Goal: Task Accomplishment & Management: Manage account settings

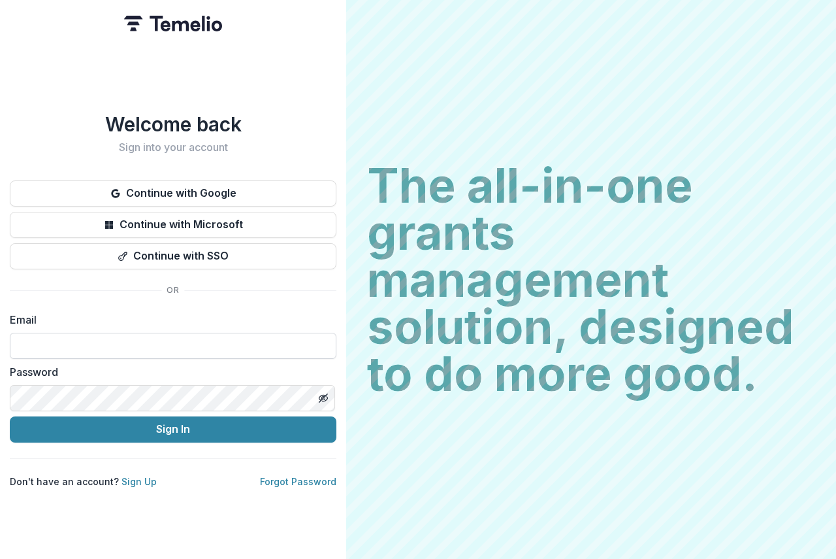
click at [24, 343] on input at bounding box center [173, 346] width 327 height 26
type input "**********"
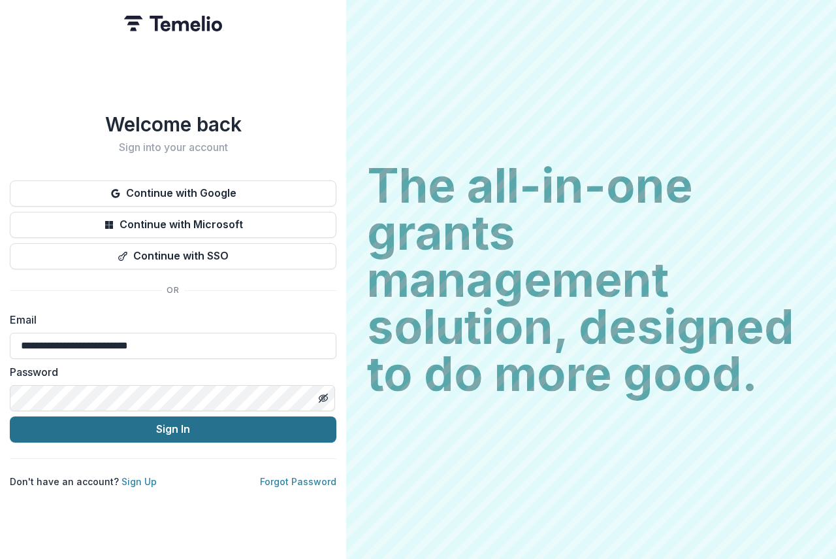
click at [253, 421] on button "Sign In" at bounding box center [173, 429] width 327 height 26
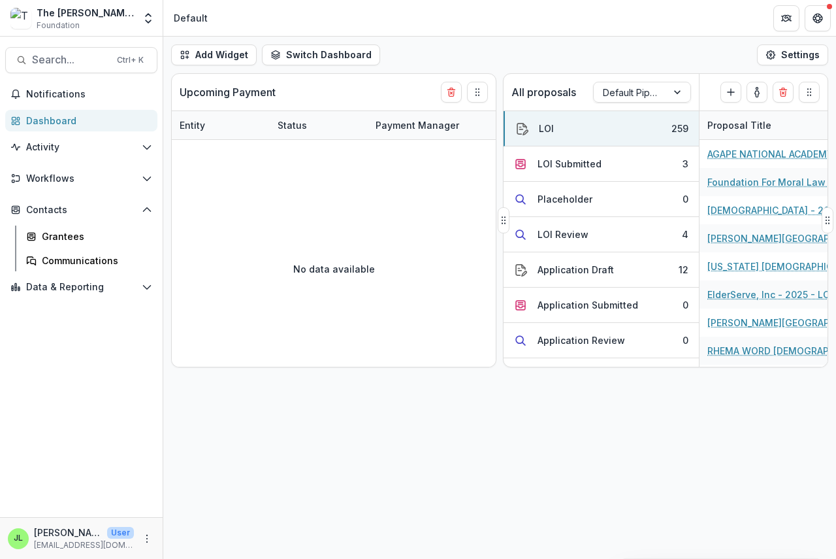
click at [652, 81] on div "All proposals Default Pipeline" at bounding box center [602, 92] width 196 height 37
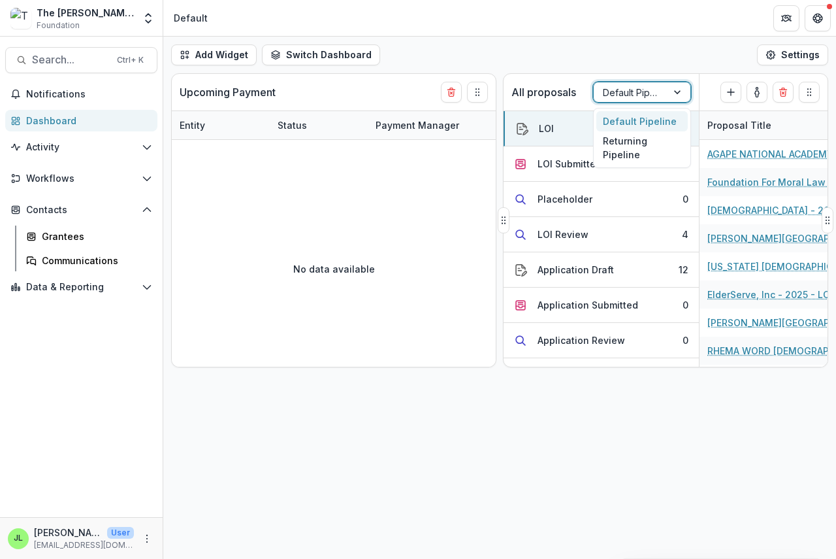
click at [642, 89] on div at bounding box center [630, 92] width 55 height 16
click at [628, 146] on div "Returning Pipeline" at bounding box center [641, 148] width 91 height 34
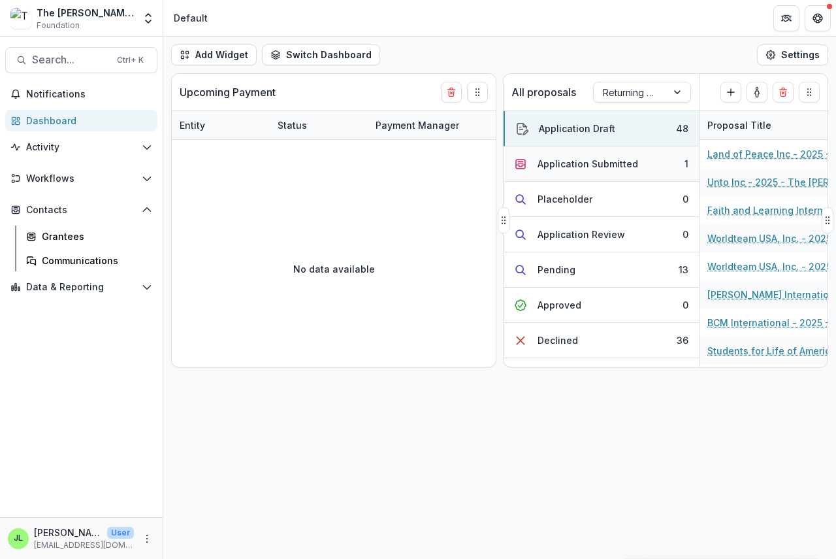
click at [594, 162] on div "Application Submitted" at bounding box center [588, 164] width 101 height 14
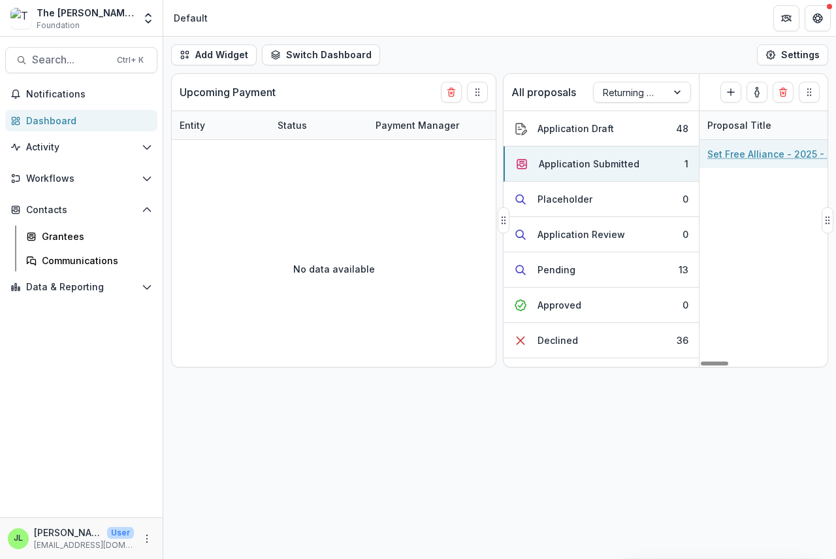
click at [745, 154] on link "Set Free Alliance - 2025 - The [PERSON_NAME] Foundation Grant Proposal Applicat…" at bounding box center [782, 154] width 148 height 14
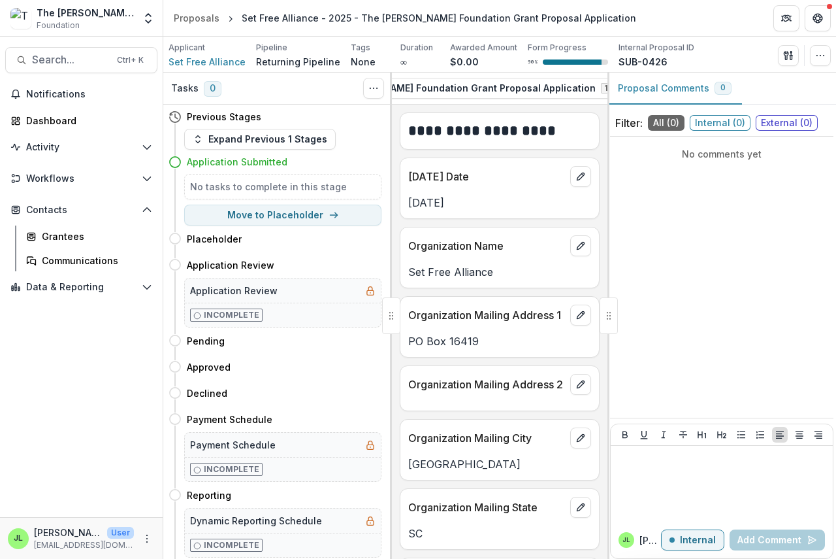
scroll to position [0, 387]
click at [591, 87] on icon "button" at bounding box center [596, 88] width 10 height 10
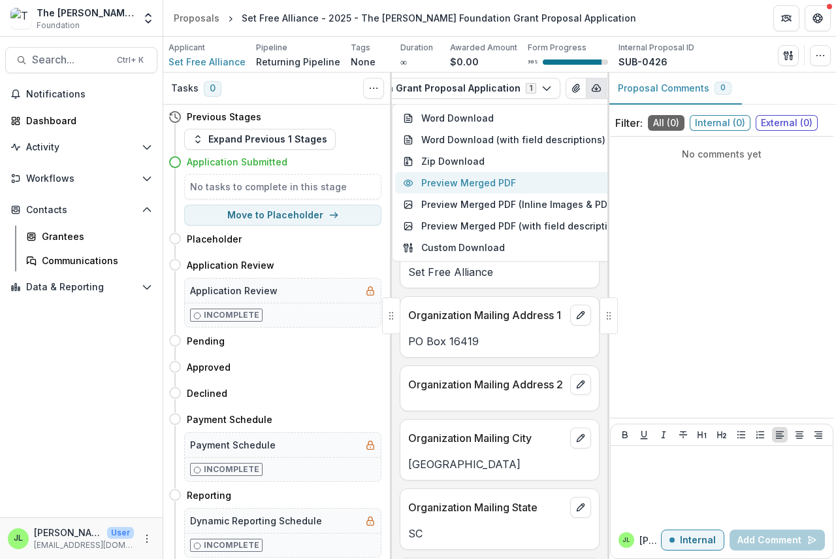
click at [497, 183] on button "Preview Merged PDF" at bounding box center [515, 183] width 240 height 22
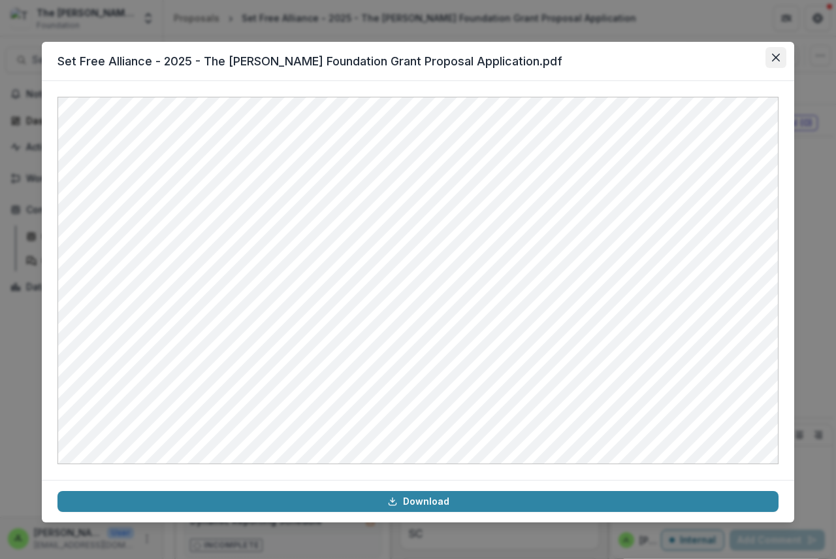
click at [777, 54] on icon "Close" at bounding box center [776, 58] width 8 height 8
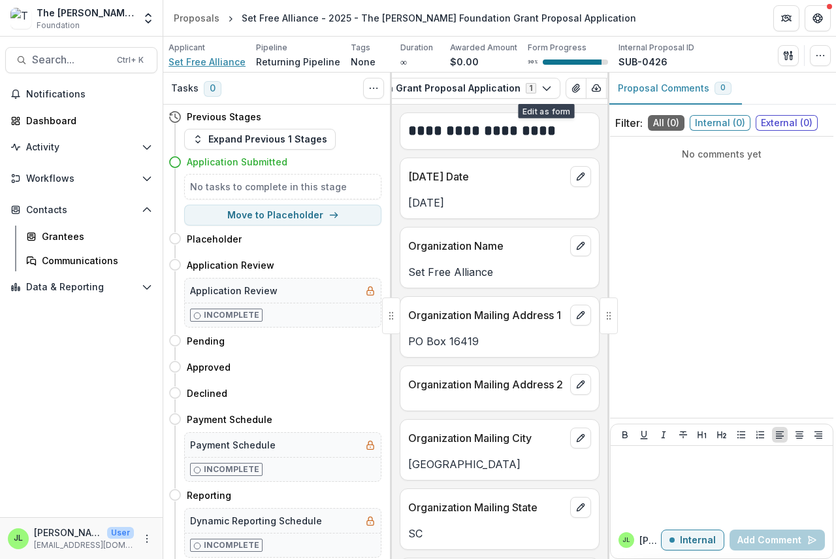
click at [193, 62] on span "Set Free Alliance" at bounding box center [207, 62] width 77 height 14
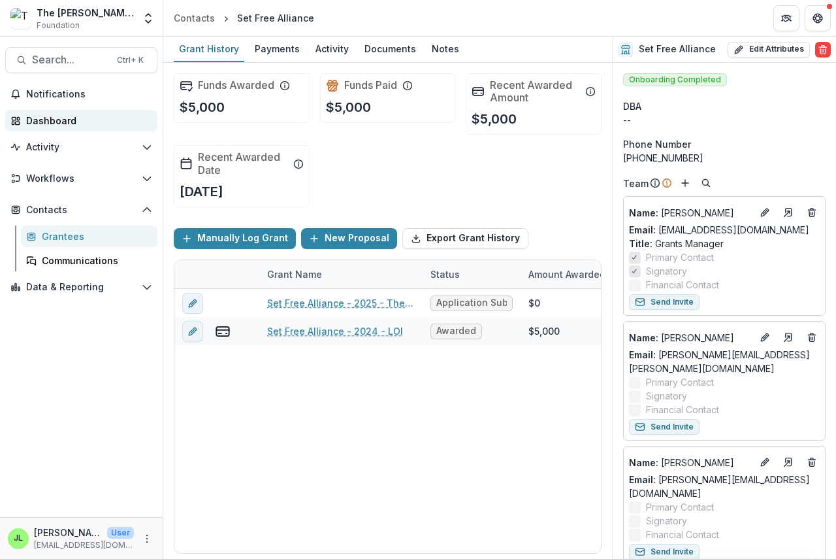
click at [46, 122] on div "Dashboard" at bounding box center [86, 121] width 121 height 14
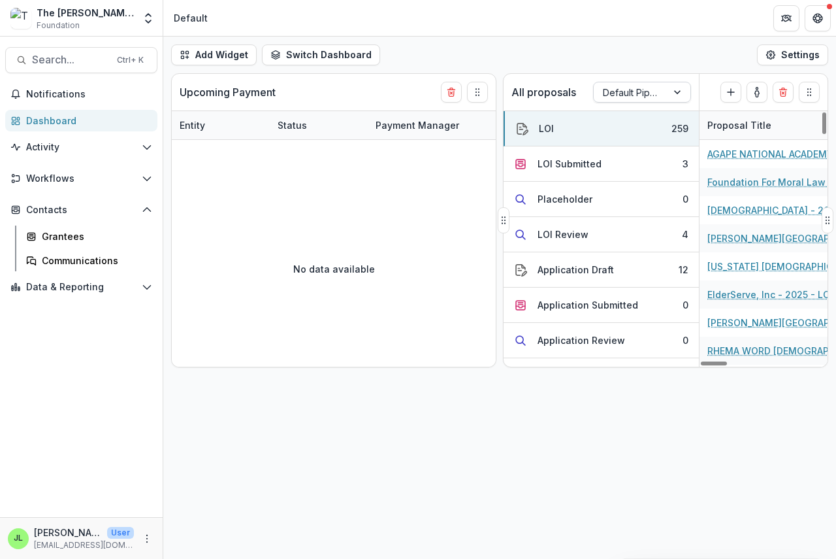
click at [638, 107] on div "All proposals Default Pipeline" at bounding box center [602, 92] width 196 height 37
click at [629, 86] on div at bounding box center [630, 92] width 55 height 16
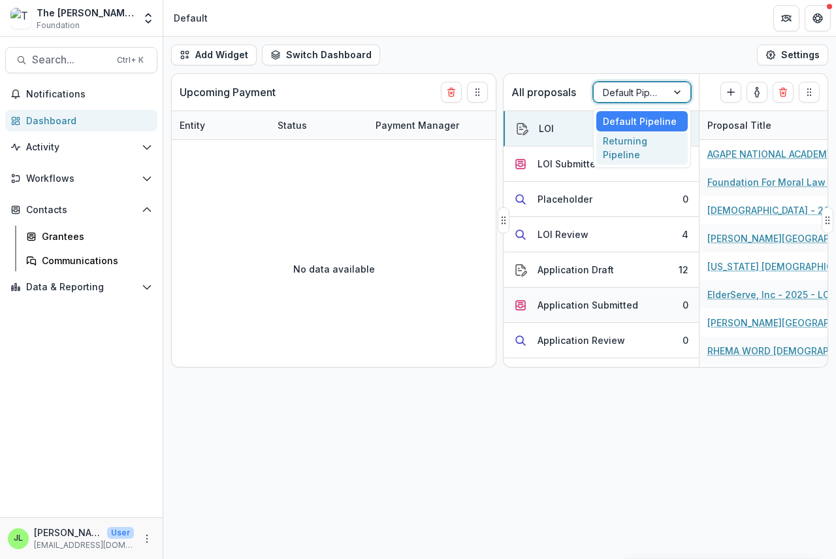
drag, startPoint x: 619, startPoint y: 135, endPoint x: 616, endPoint y: 154, distance: 19.8
click at [617, 155] on div "Returning Pipeline" at bounding box center [641, 148] width 91 height 34
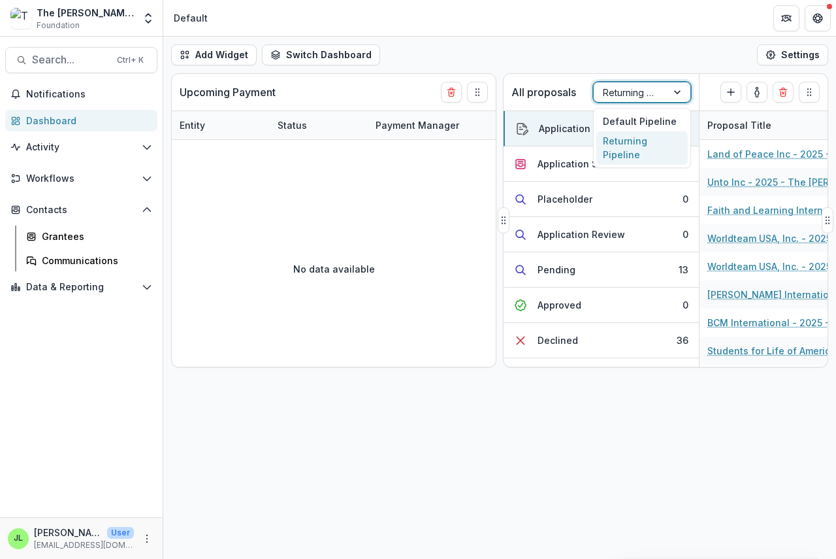
click at [656, 87] on div at bounding box center [630, 92] width 55 height 16
click at [644, 113] on div "Default Pipeline" at bounding box center [641, 121] width 91 height 20
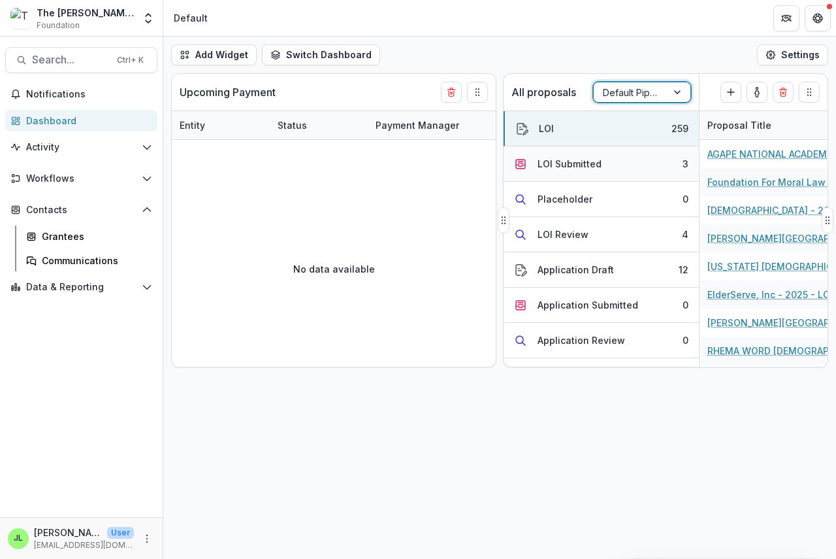
click at [566, 167] on div "LOI Submitted" at bounding box center [570, 164] width 64 height 14
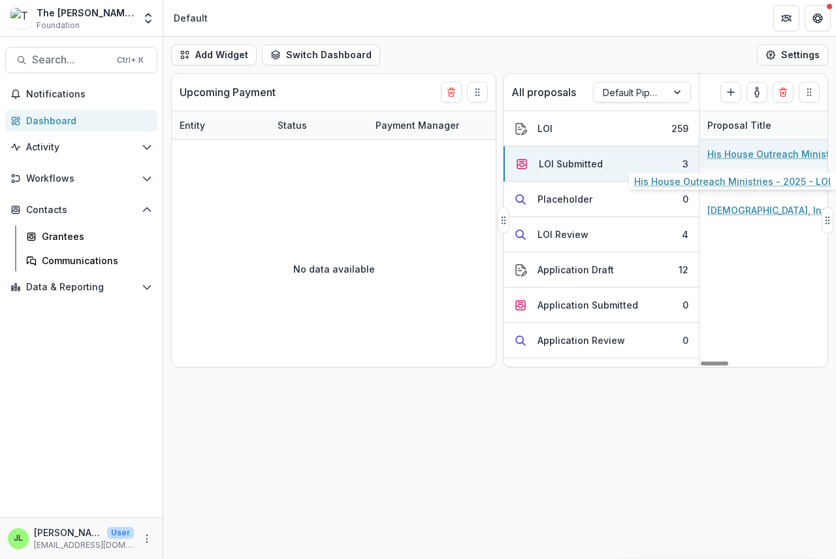
click at [775, 157] on link "His House Outreach Ministries - 2025 - LOI" at bounding box center [782, 154] width 148 height 14
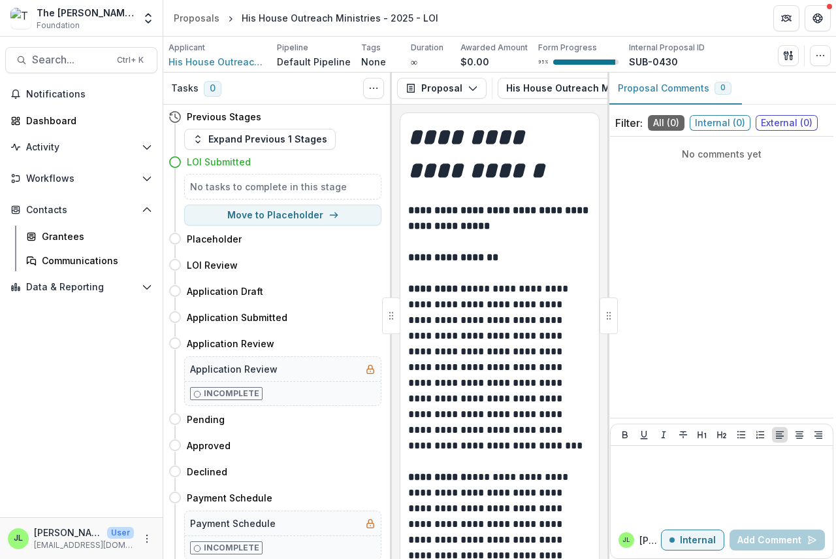
scroll to position [0, 244]
click at [533, 91] on icon "button" at bounding box center [538, 88] width 10 height 10
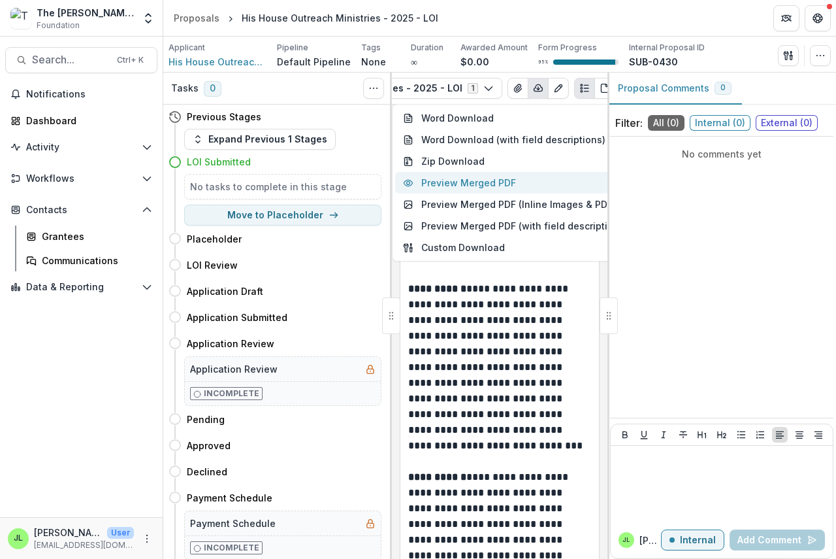
click at [485, 185] on button "Preview Merged PDF" at bounding box center [515, 183] width 240 height 22
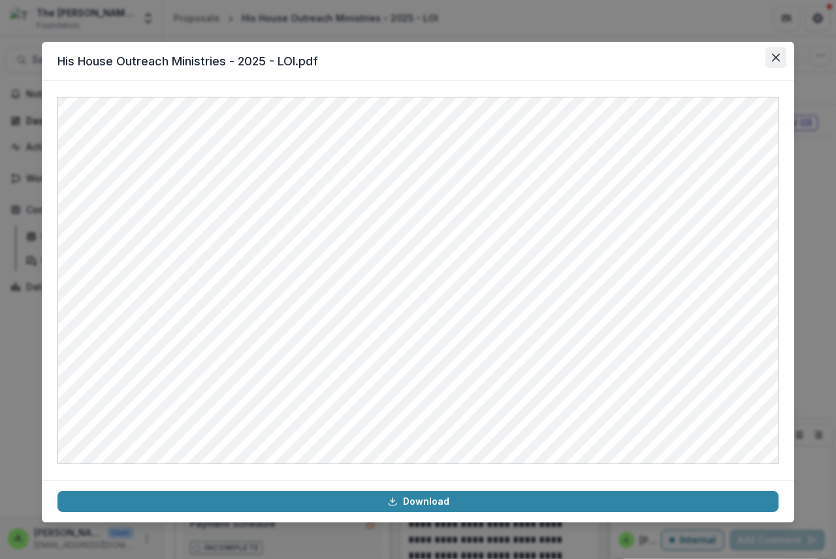
click at [775, 57] on icon "Close" at bounding box center [776, 58] width 8 height 8
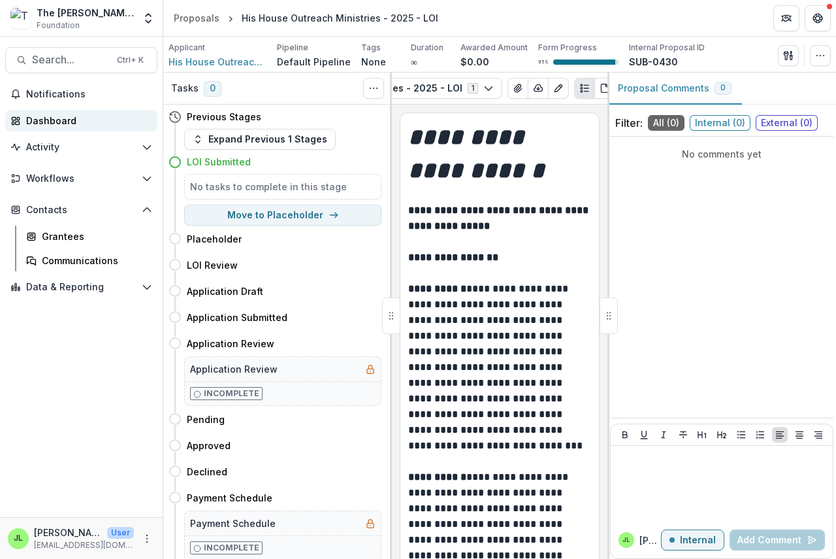
click at [35, 125] on div "Dashboard" at bounding box center [86, 121] width 121 height 14
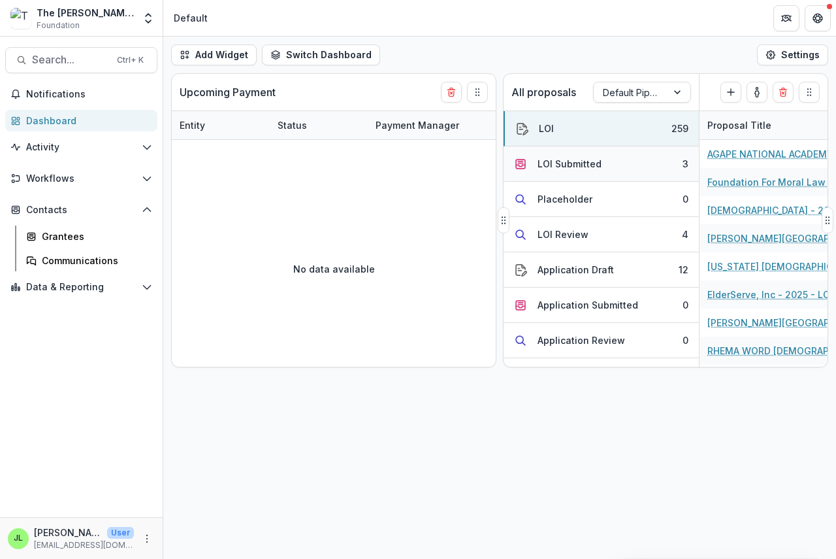
click at [560, 167] on div "LOI Submitted" at bounding box center [570, 164] width 64 height 14
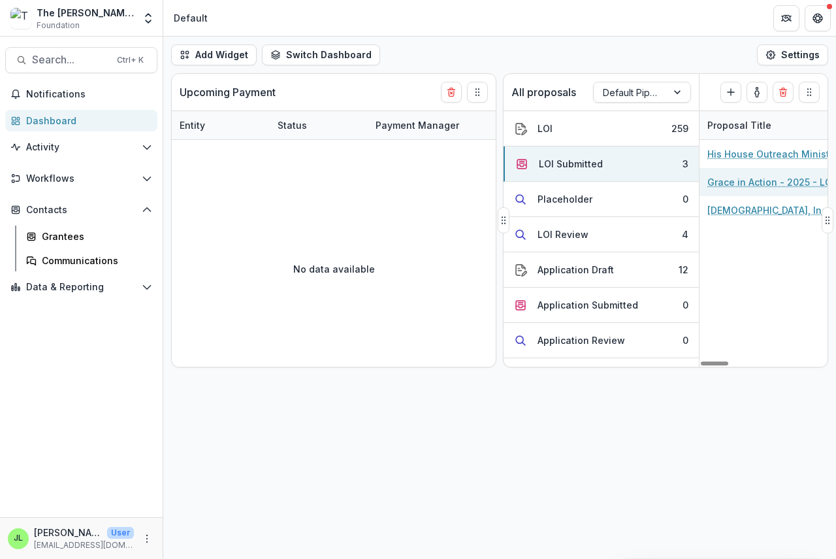
click at [740, 184] on link "Grace in Action - 2025 - LOI" at bounding box center [771, 182] width 127 height 14
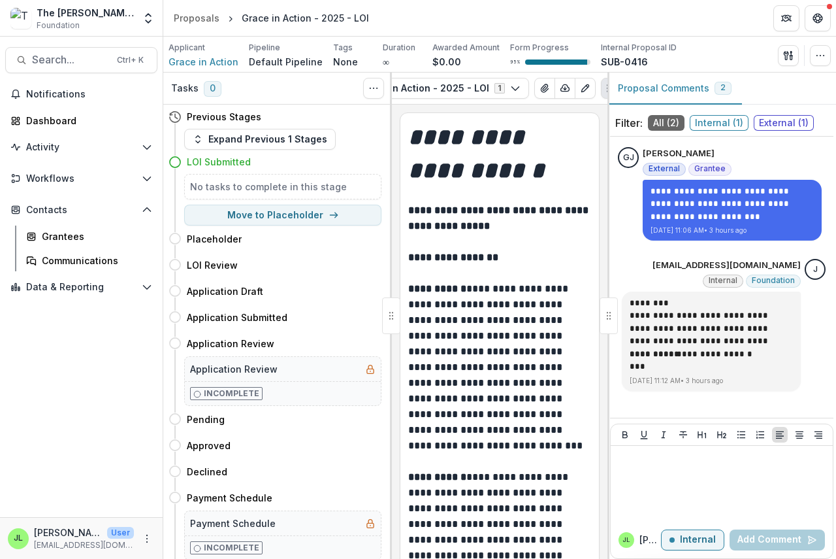
scroll to position [0, 177]
click at [530, 91] on icon "button" at bounding box center [535, 88] width 10 height 10
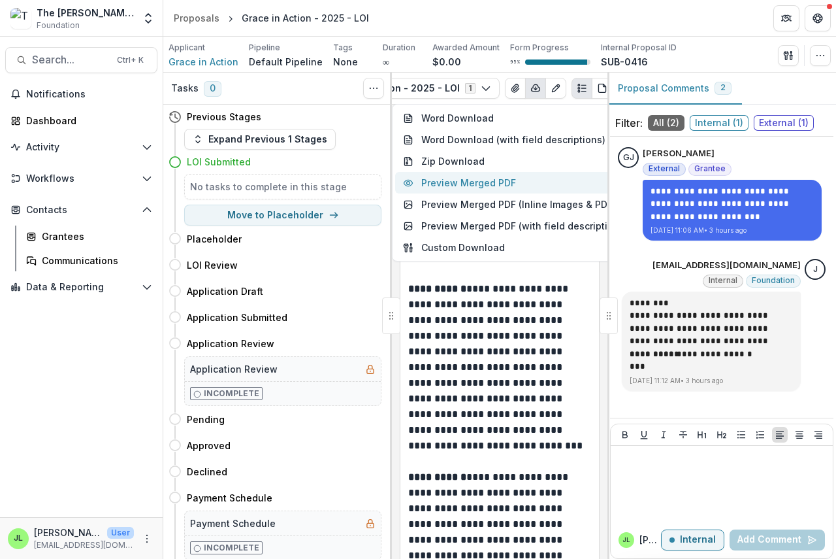
click at [503, 187] on button "Preview Merged PDF" at bounding box center [515, 183] width 240 height 22
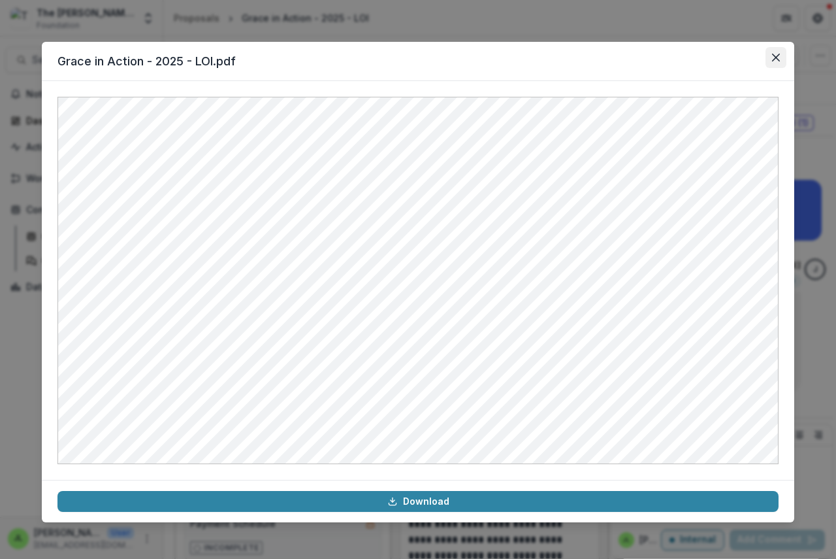
click at [772, 57] on icon "Close" at bounding box center [776, 58] width 8 height 8
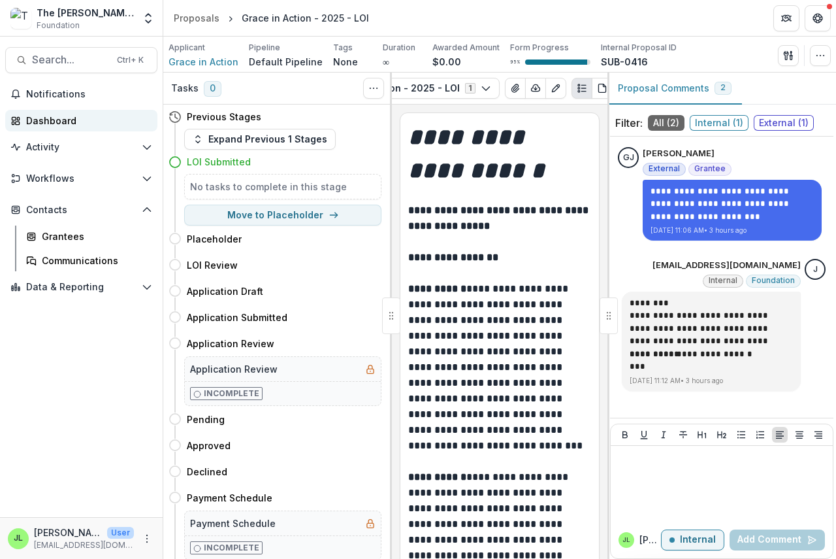
click at [41, 123] on div "Dashboard" at bounding box center [86, 121] width 121 height 14
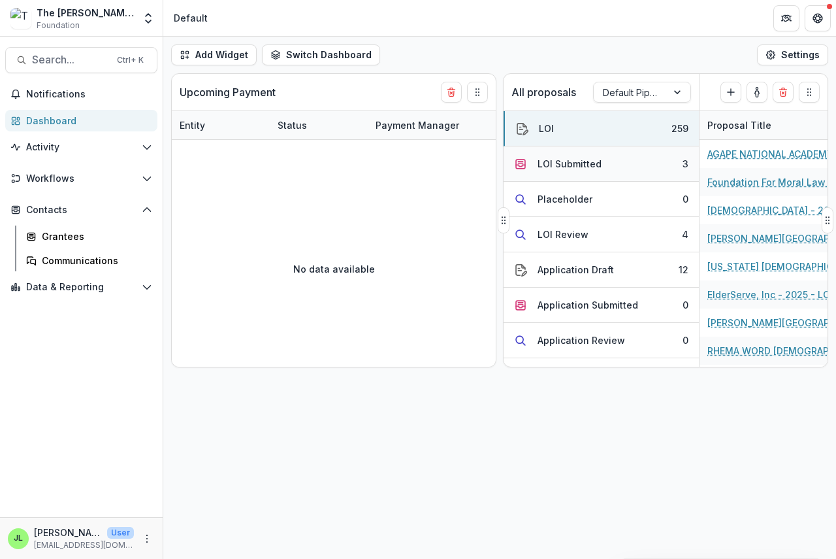
click at [563, 163] on div "LOI Submitted" at bounding box center [570, 164] width 64 height 14
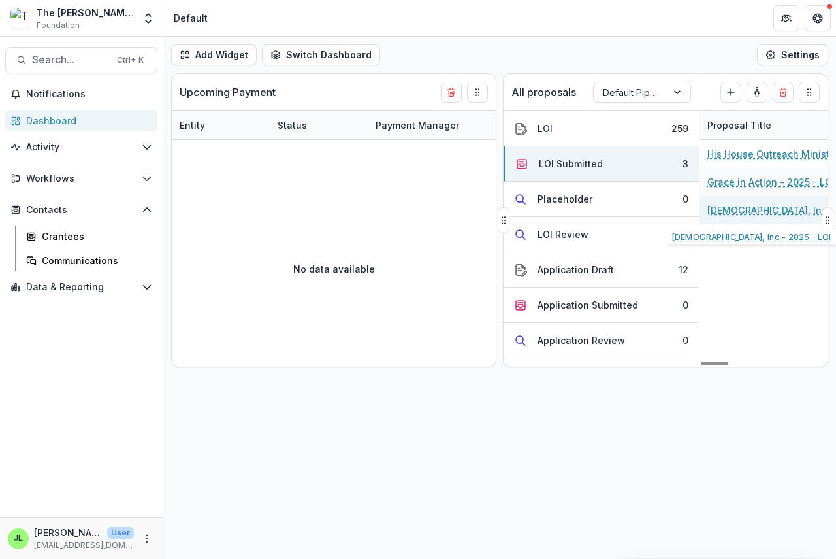
click at [757, 212] on link "[DEMOGRAPHIC_DATA], Inc - 2025 - LOI" at bounding box center [782, 210] width 148 height 14
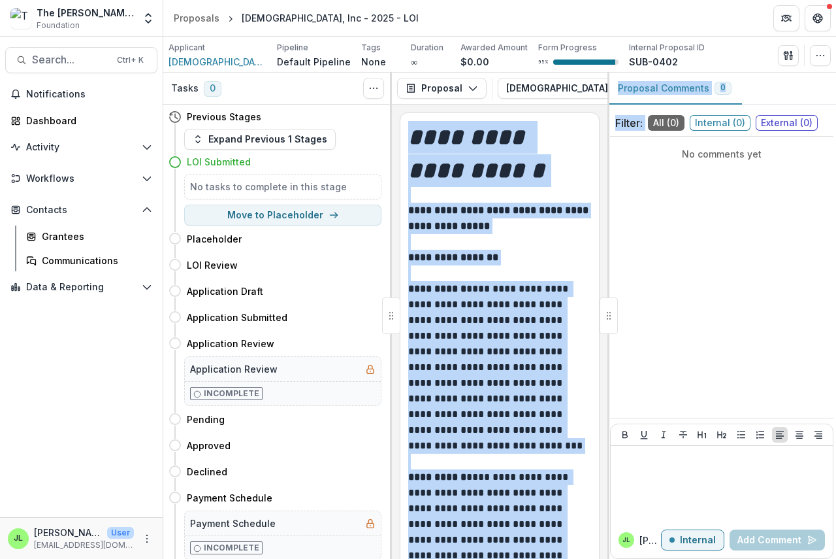
drag, startPoint x: 461, startPoint y: 103, endPoint x: 444, endPoint y: 103, distance: 16.3
click at [649, 117] on div "**********" at bounding box center [499, 316] width 673 height 486
click at [525, 84] on icon "button" at bounding box center [525, 88] width 10 height 10
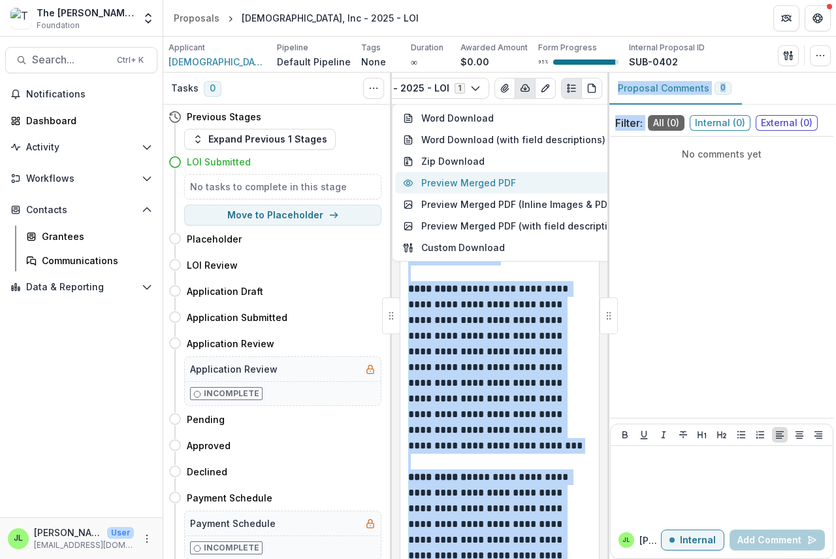
click at [493, 191] on button "Preview Merged PDF" at bounding box center [515, 183] width 240 height 22
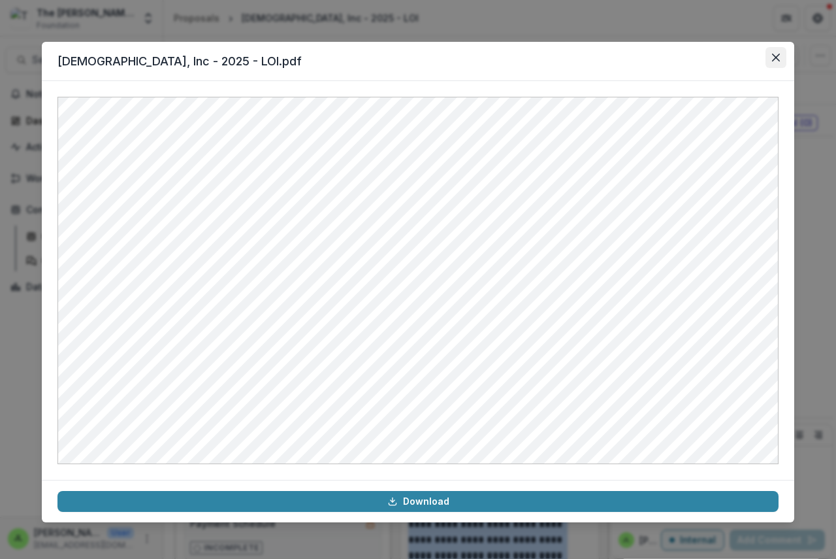
click at [773, 56] on icon "Close" at bounding box center [776, 58] width 8 height 8
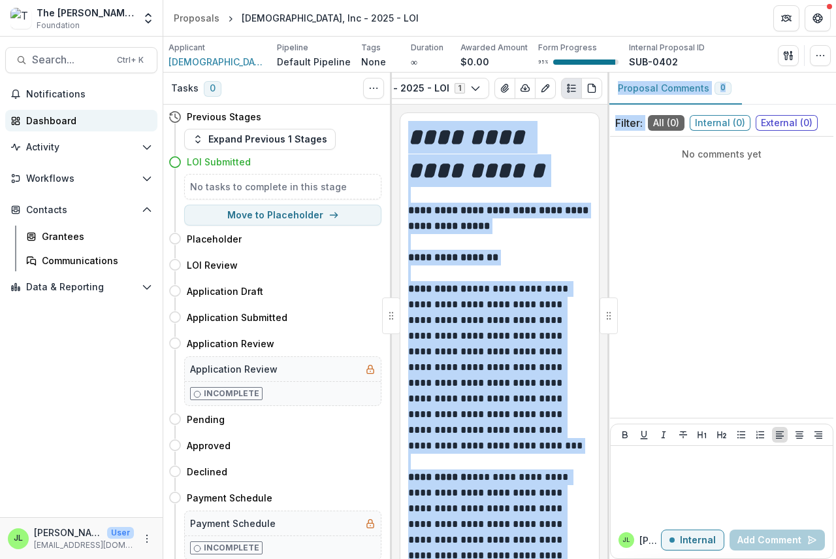
click at [54, 121] on div "Dashboard" at bounding box center [86, 121] width 121 height 14
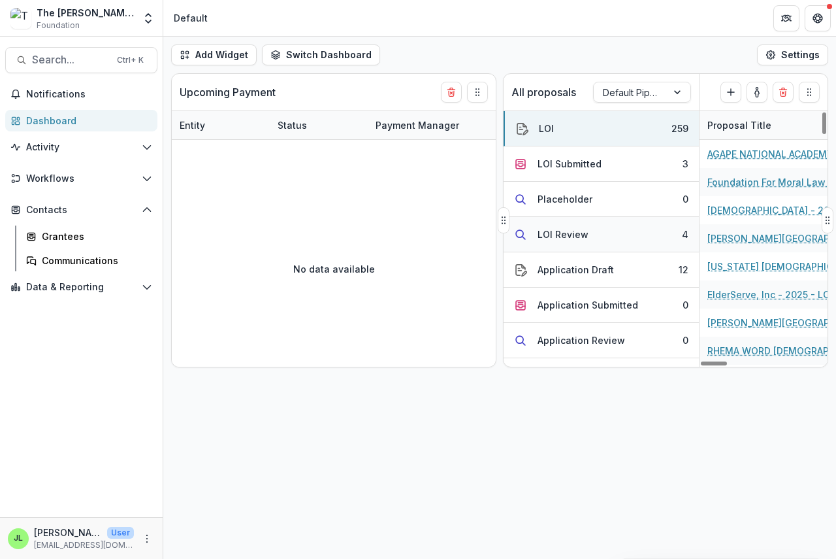
click at [568, 234] on div "LOI Review" at bounding box center [563, 234] width 51 height 14
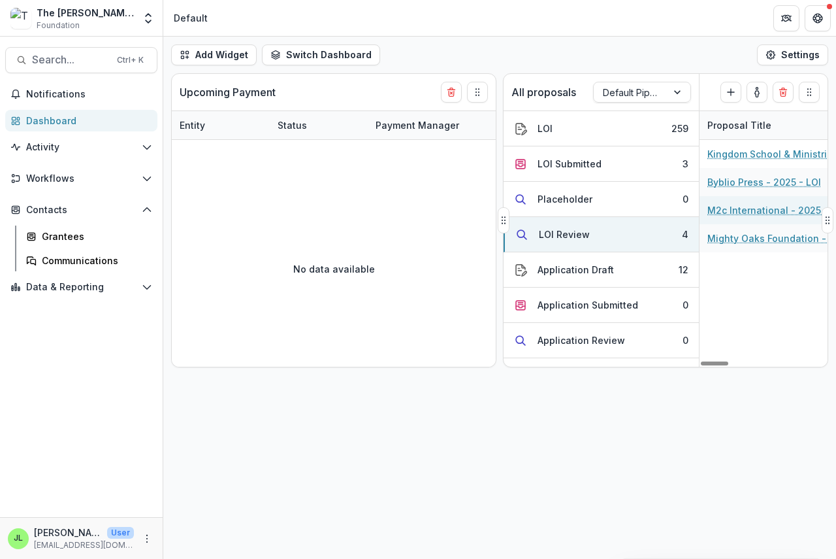
click at [744, 211] on link "M2c International - 2025 - LOI" at bounding box center [777, 210] width 139 height 14
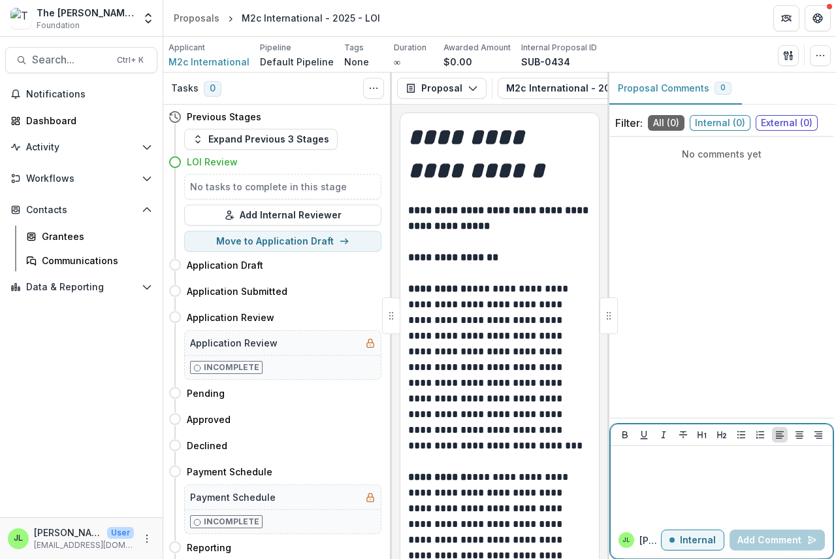
click at [630, 471] on div at bounding box center [722, 483] width 212 height 65
click at [770, 540] on button "Add Comment" at bounding box center [777, 539] width 95 height 21
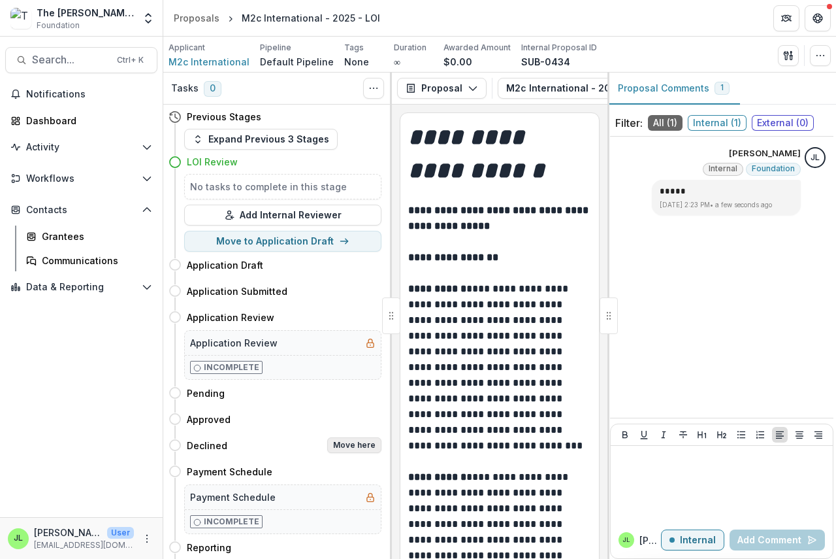
click at [345, 446] on button "Move here" at bounding box center [354, 445] width 54 height 16
select select "********"
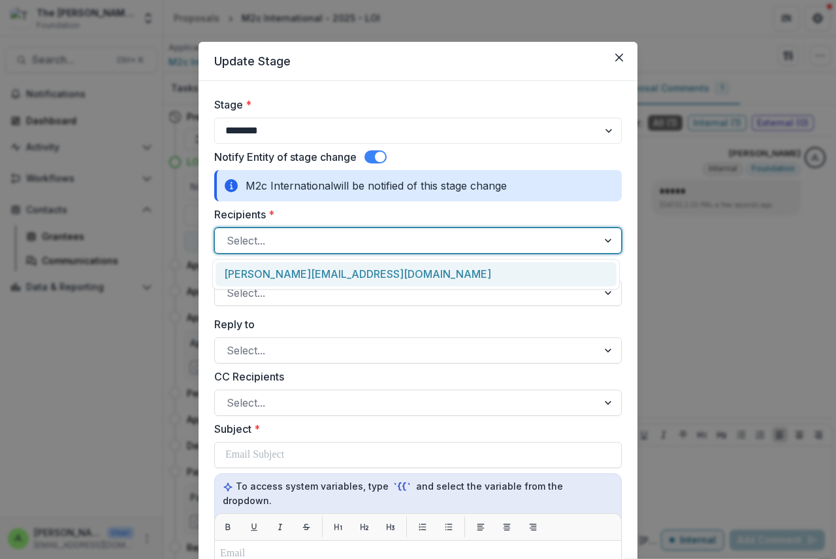
click at [256, 244] on div at bounding box center [406, 240] width 359 height 18
click at [257, 276] on div "[PERSON_NAME][EMAIL_ADDRESS][DOMAIN_NAME]" at bounding box center [416, 274] width 401 height 24
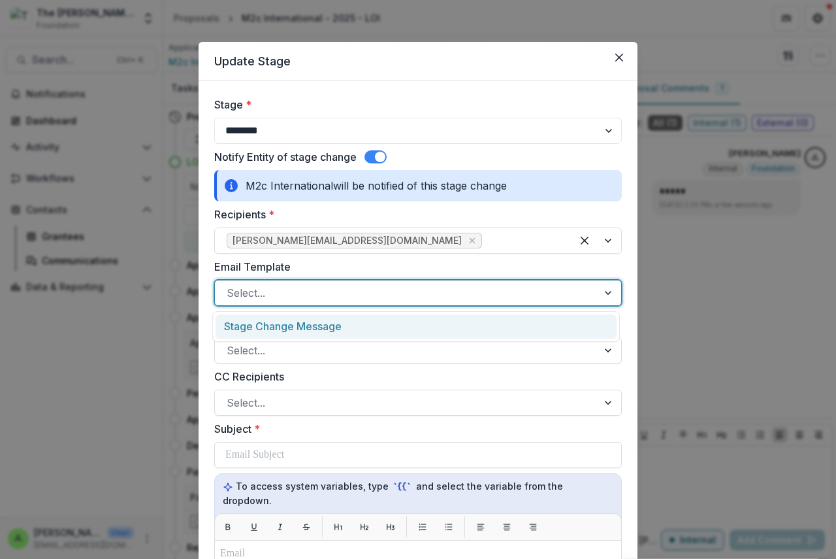
click at [261, 288] on div at bounding box center [406, 293] width 359 height 18
click at [259, 333] on div "Stage Change Message" at bounding box center [416, 326] width 401 height 24
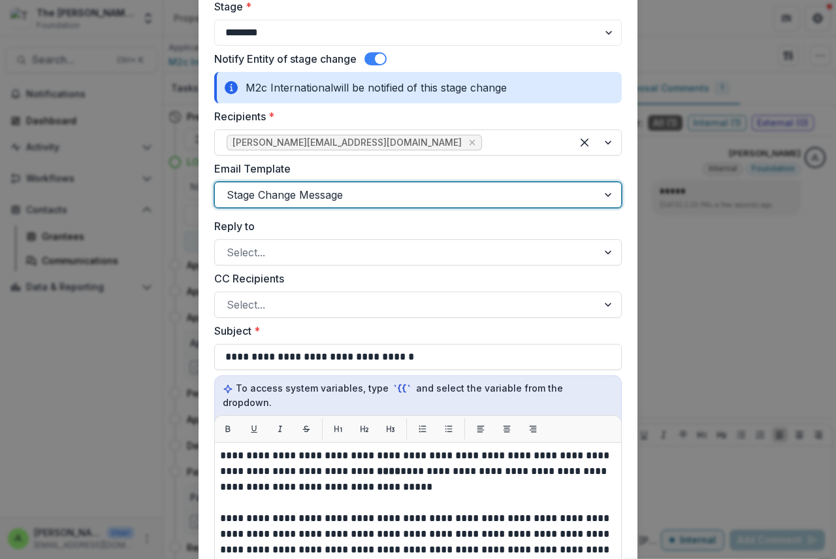
scroll to position [196, 0]
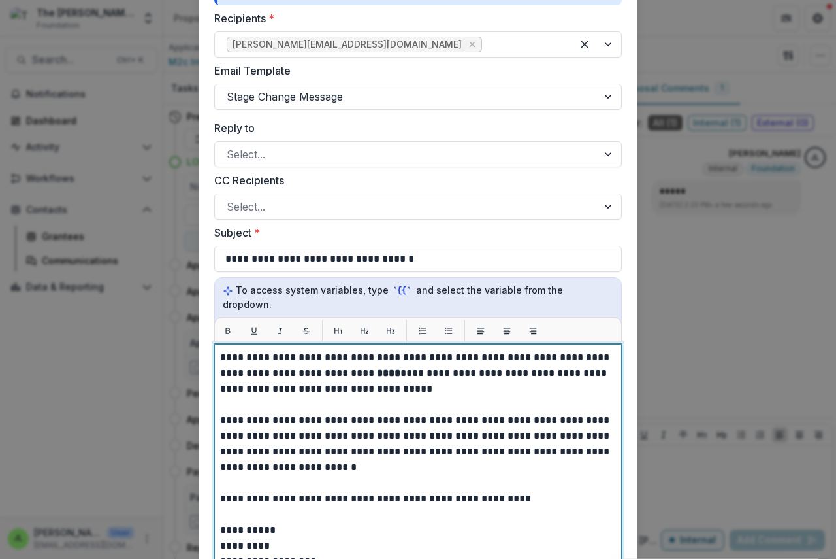
click at [377, 368] on strong "****" at bounding box center [389, 373] width 24 height 10
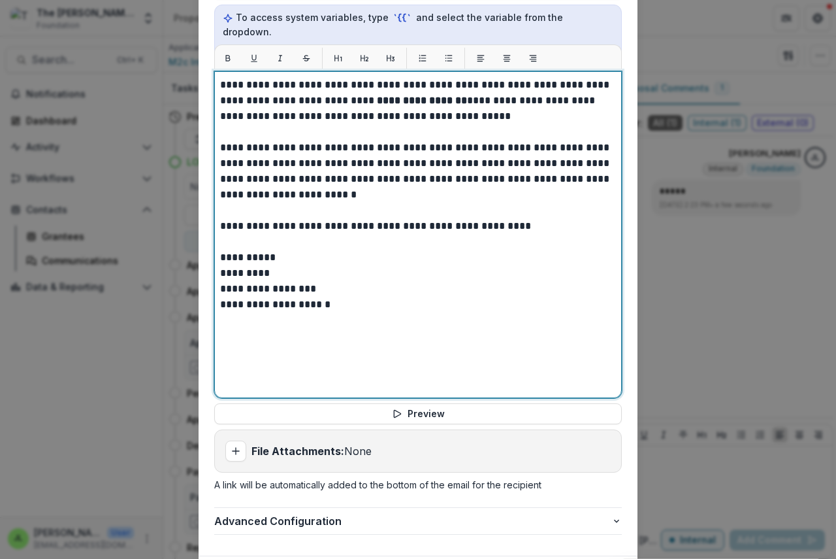
scroll to position [536, 0]
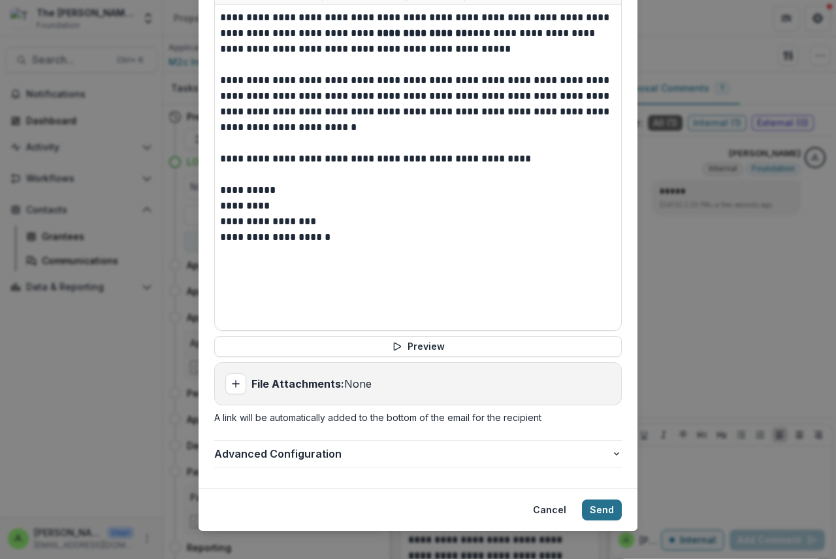
click at [590, 499] on button "Send" at bounding box center [602, 509] width 40 height 21
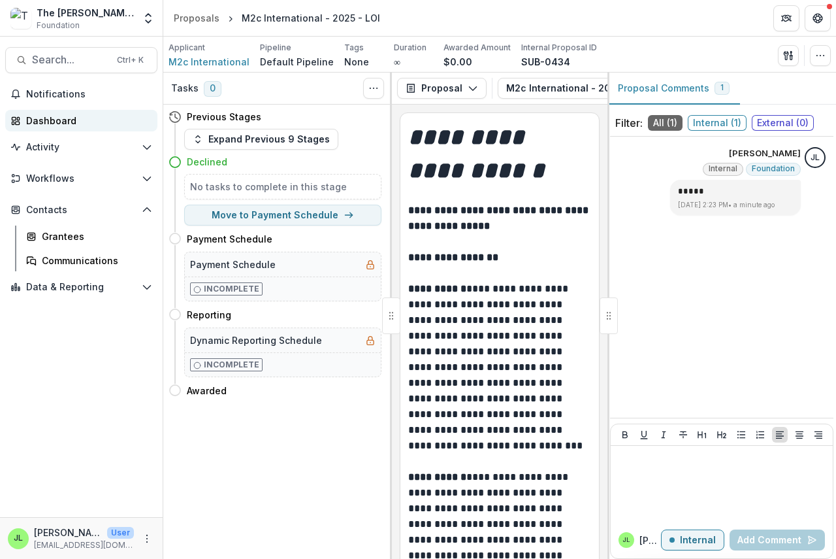
click at [48, 123] on div "Dashboard" at bounding box center [86, 121] width 121 height 14
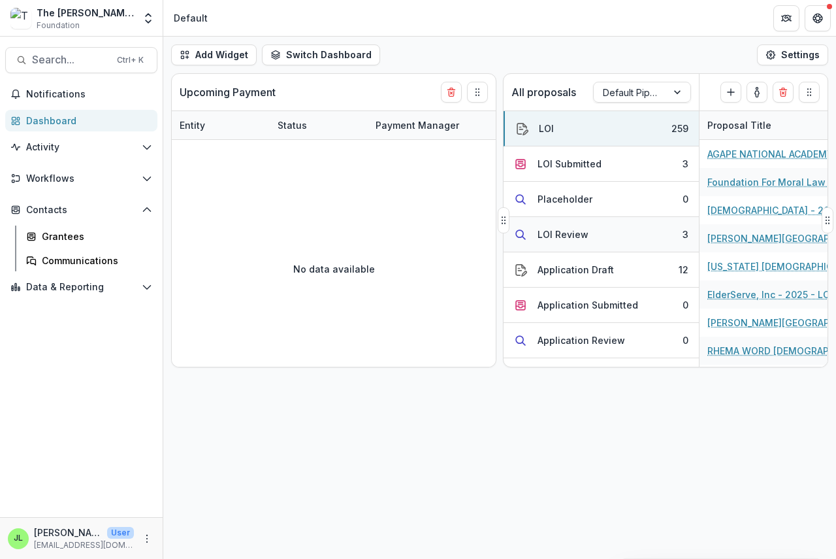
click at [546, 236] on div "LOI Review" at bounding box center [563, 234] width 51 height 14
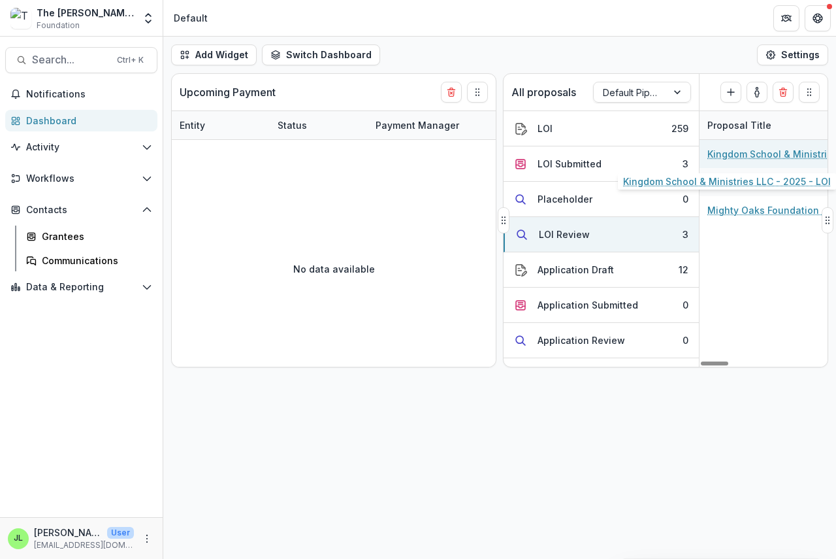
click at [759, 152] on link "Kingdom School & Ministries LLC - 2025 - LOI" at bounding box center [782, 154] width 148 height 14
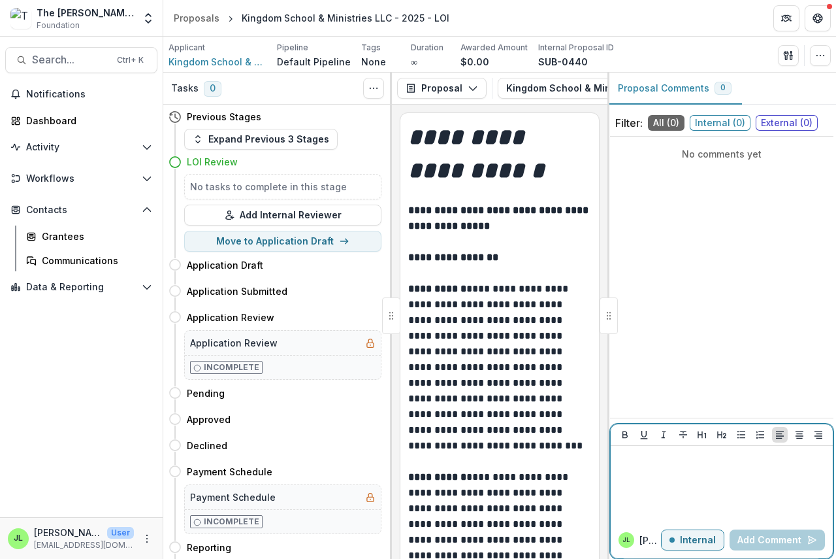
click at [623, 474] on div at bounding box center [722, 483] width 212 height 65
click at [782, 538] on button "Add Comment" at bounding box center [777, 539] width 95 height 21
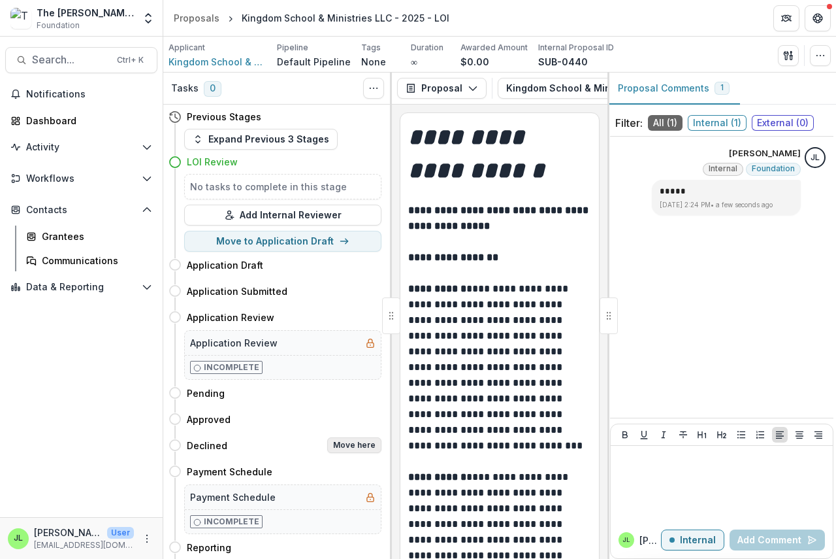
click at [356, 443] on button "Move here" at bounding box center [354, 445] width 54 height 16
select select "********"
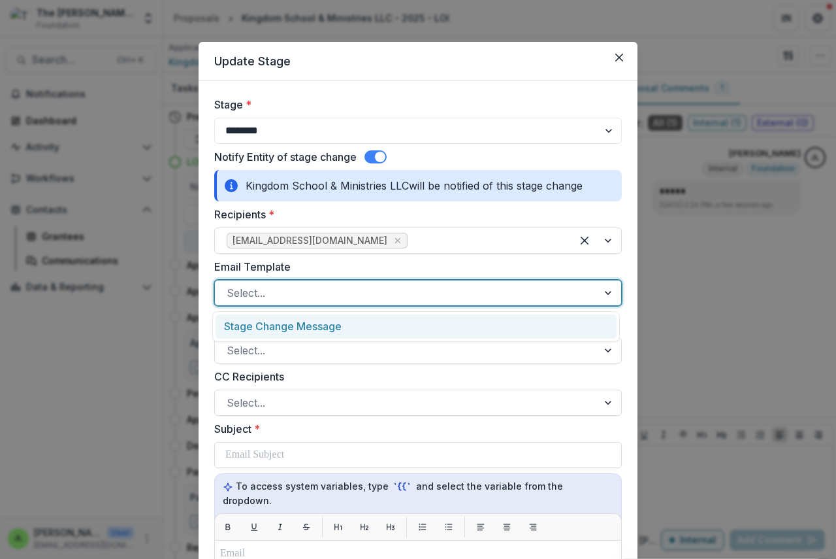
drag, startPoint x: 265, startPoint y: 292, endPoint x: 272, endPoint y: 301, distance: 11.6
click at [265, 294] on div at bounding box center [406, 293] width 359 height 18
drag, startPoint x: 301, startPoint y: 325, endPoint x: 300, endPoint y: 334, distance: 9.2
click at [302, 329] on div "Stage Change Message" at bounding box center [416, 326] width 401 height 24
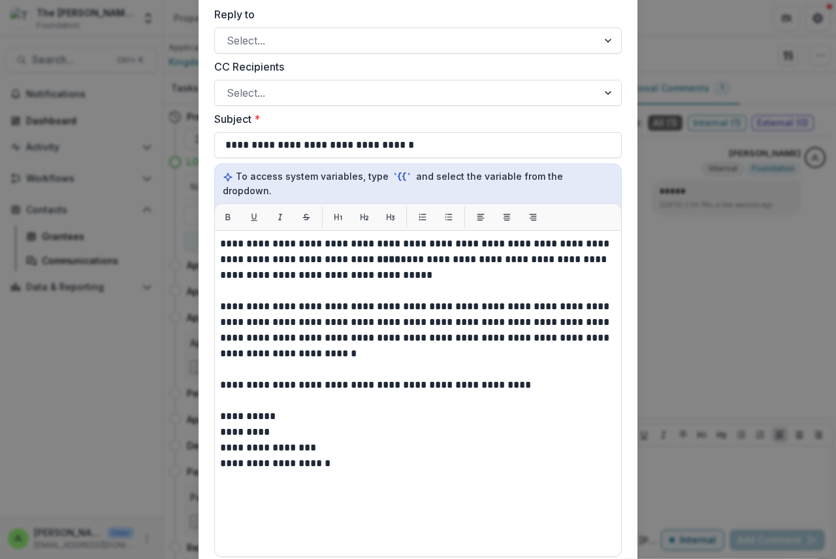
scroll to position [327, 0]
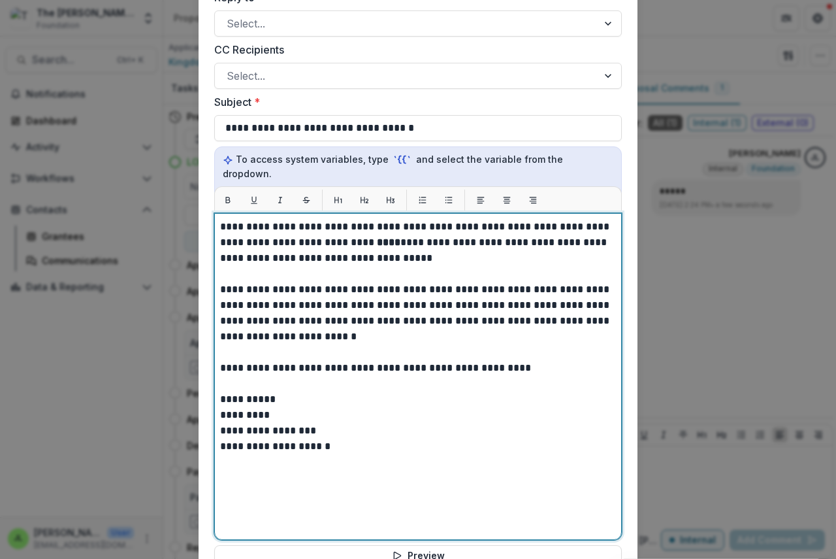
click at [377, 237] on strong "****" at bounding box center [389, 242] width 24 height 10
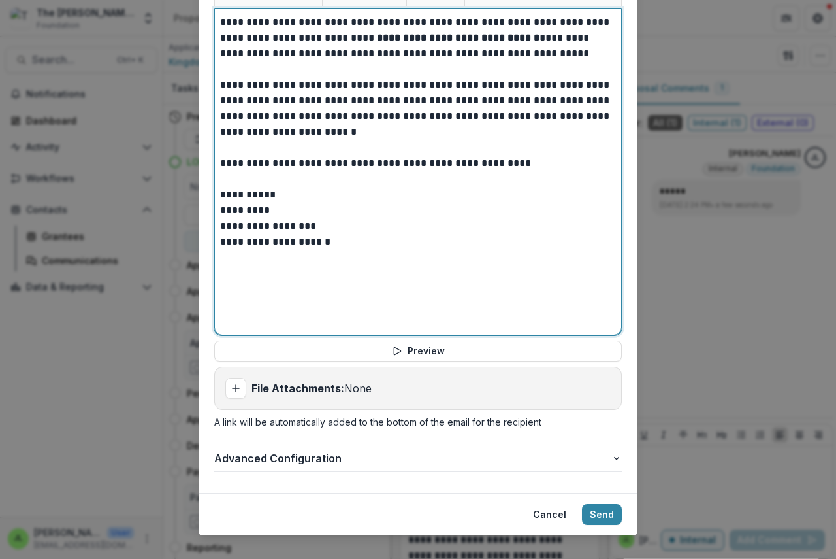
scroll to position [536, 0]
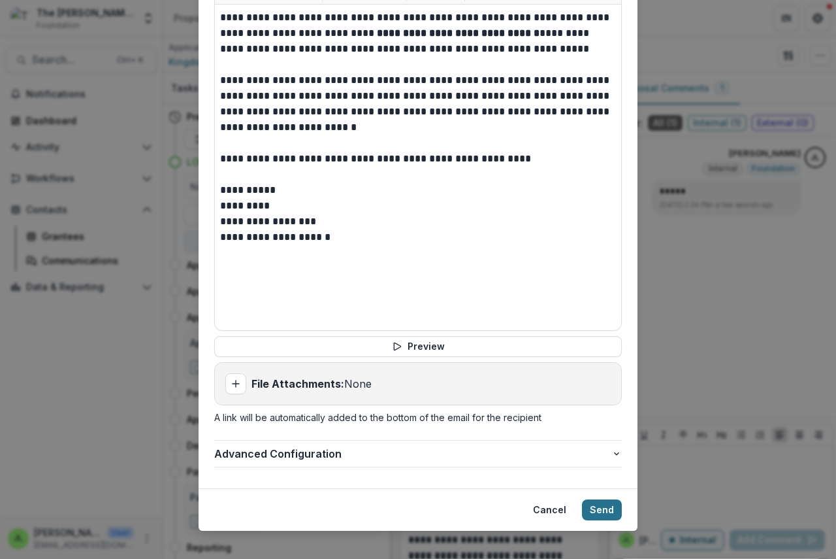
click at [602, 499] on button "Send" at bounding box center [602, 509] width 40 height 21
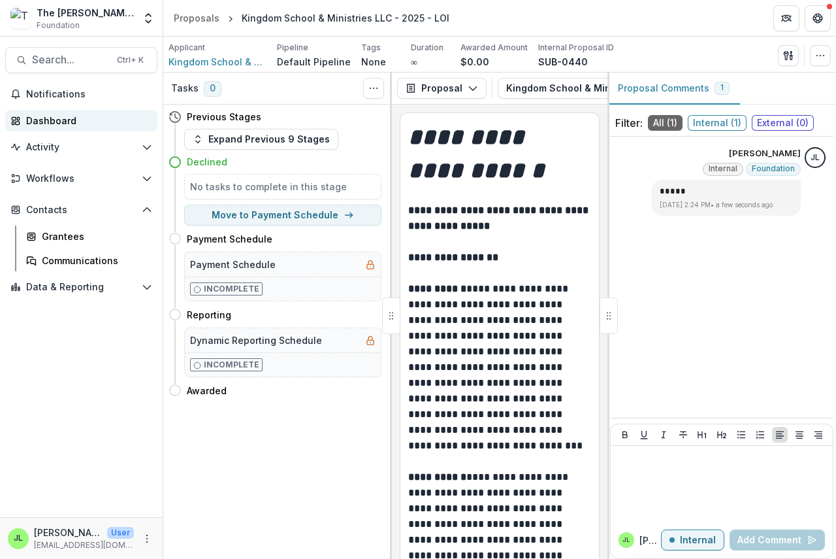
click at [42, 118] on div "Dashboard" at bounding box center [86, 121] width 121 height 14
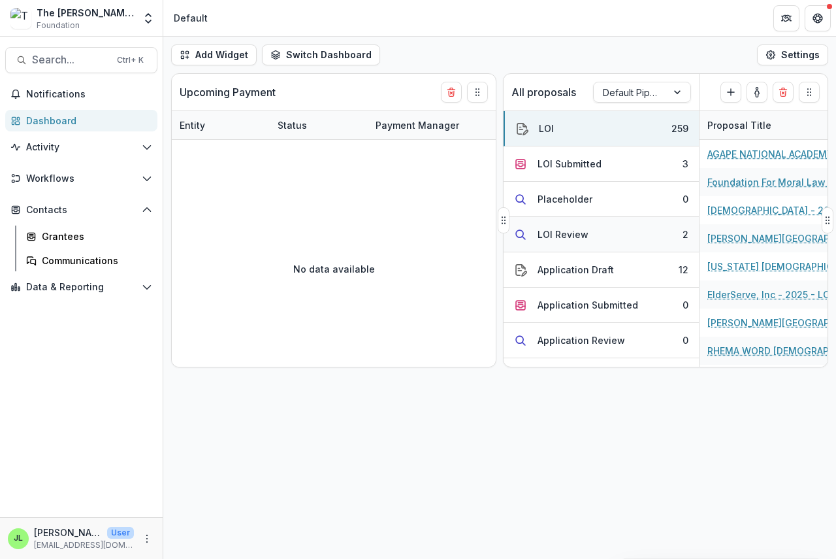
click at [552, 228] on div "LOI Review" at bounding box center [563, 234] width 51 height 14
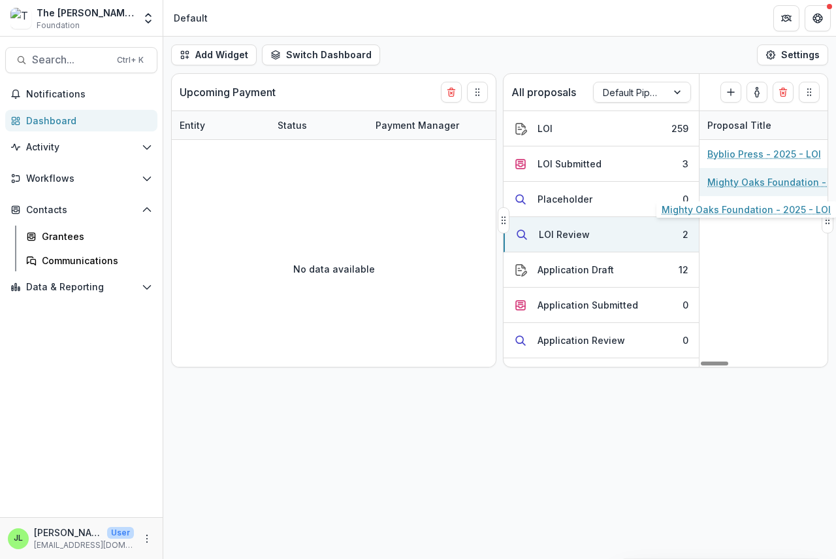
click at [734, 185] on link "Mighty Oaks Foundation - 2025 - LOI" at bounding box center [782, 182] width 148 height 14
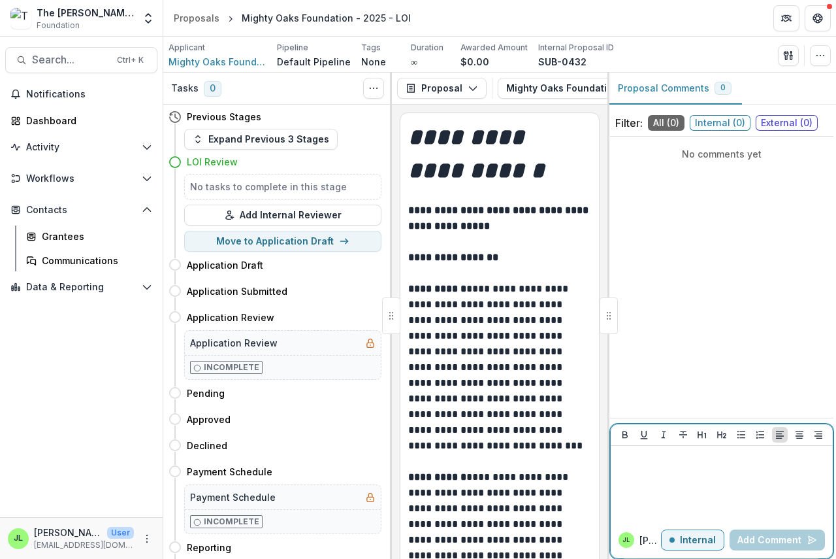
drag, startPoint x: 642, startPoint y: 470, endPoint x: 651, endPoint y: 466, distance: 9.6
click at [642, 470] on div at bounding box center [722, 483] width 212 height 65
click at [766, 541] on button "Add Comment" at bounding box center [777, 539] width 95 height 21
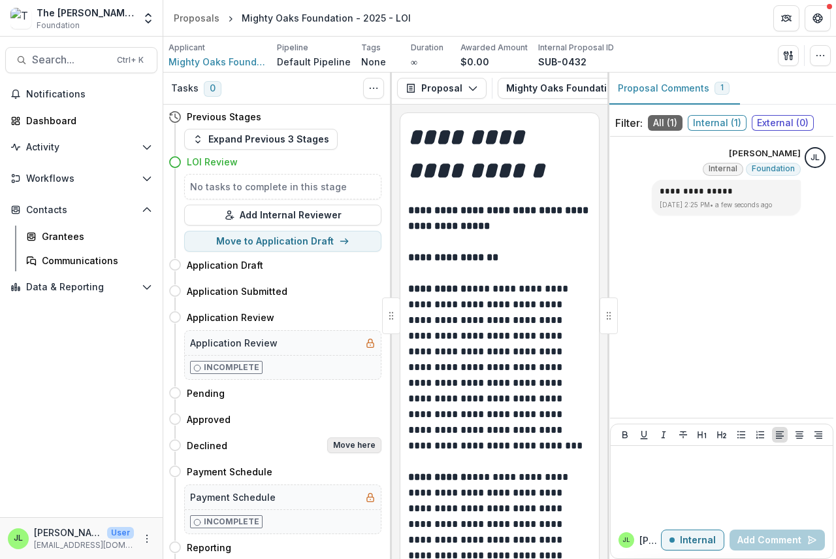
click at [355, 445] on button "Move here" at bounding box center [354, 445] width 54 height 16
select select "********"
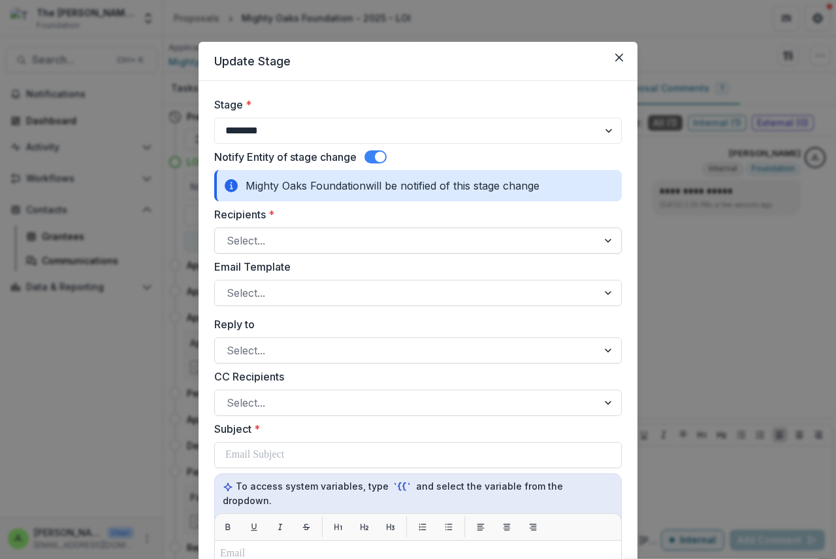
click at [276, 235] on div at bounding box center [406, 240] width 359 height 18
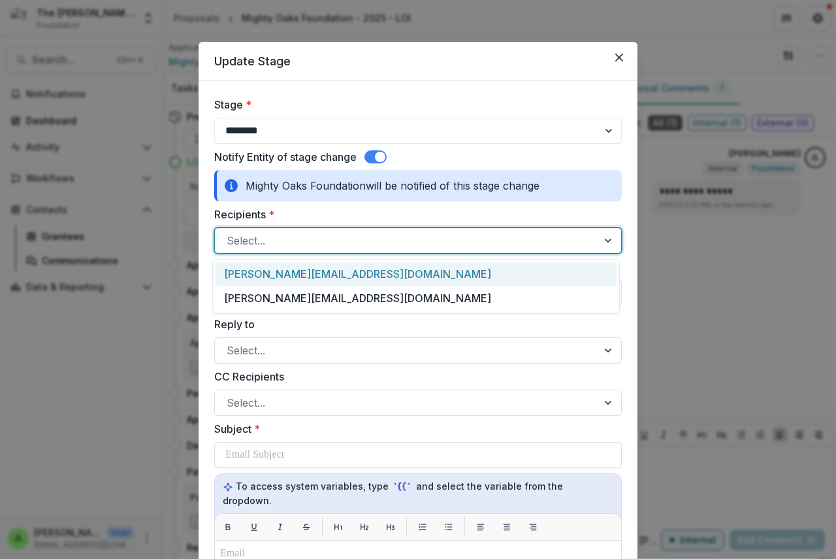
click at [280, 273] on div "[PERSON_NAME][EMAIL_ADDRESS][DOMAIN_NAME]" at bounding box center [416, 274] width 401 height 24
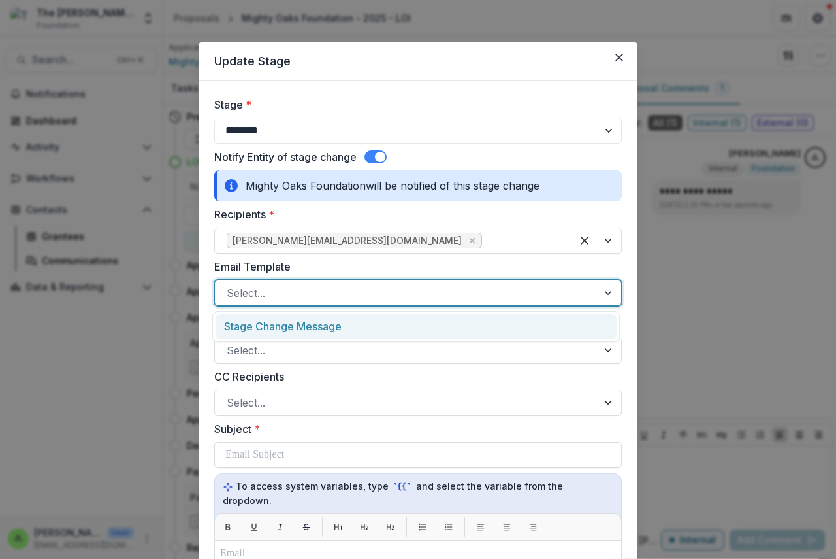
click at [276, 290] on div at bounding box center [406, 293] width 359 height 18
click at [260, 328] on div "Stage Change Message" at bounding box center [416, 326] width 401 height 24
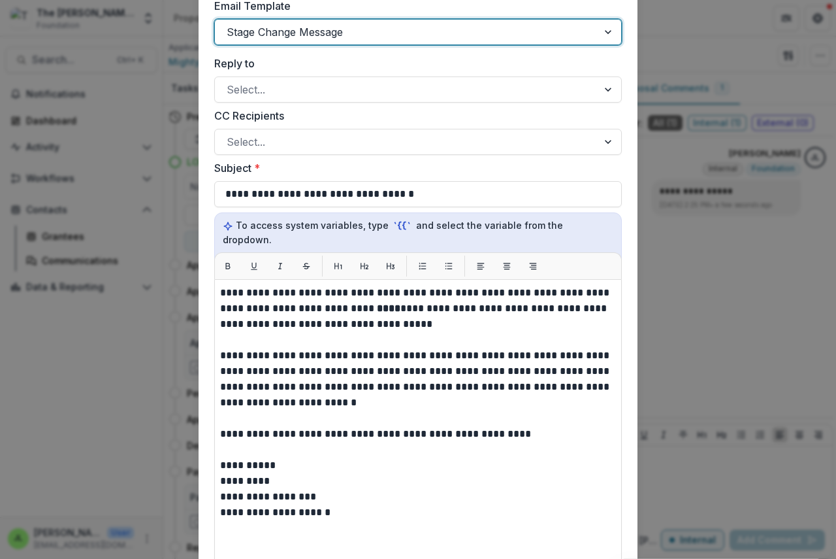
scroll to position [261, 0]
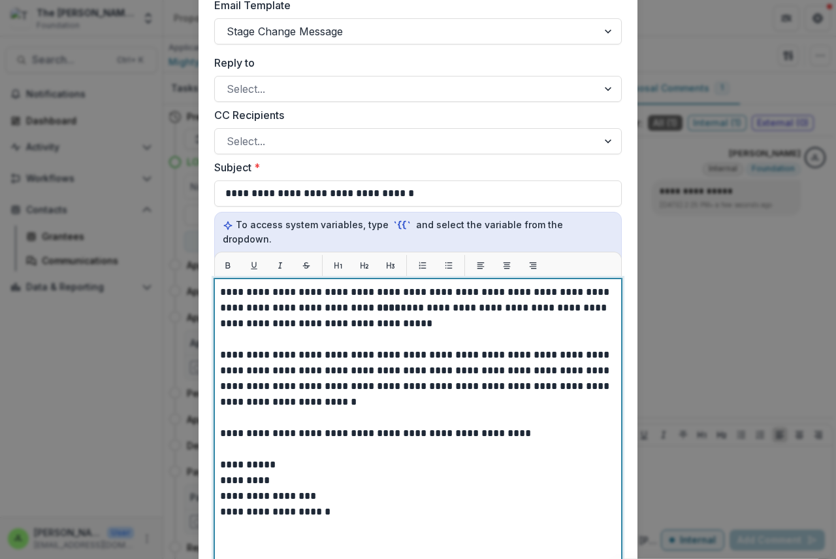
click at [377, 302] on strong "****" at bounding box center [389, 307] width 24 height 10
click at [441, 302] on strong "**********" at bounding box center [438, 307] width 122 height 10
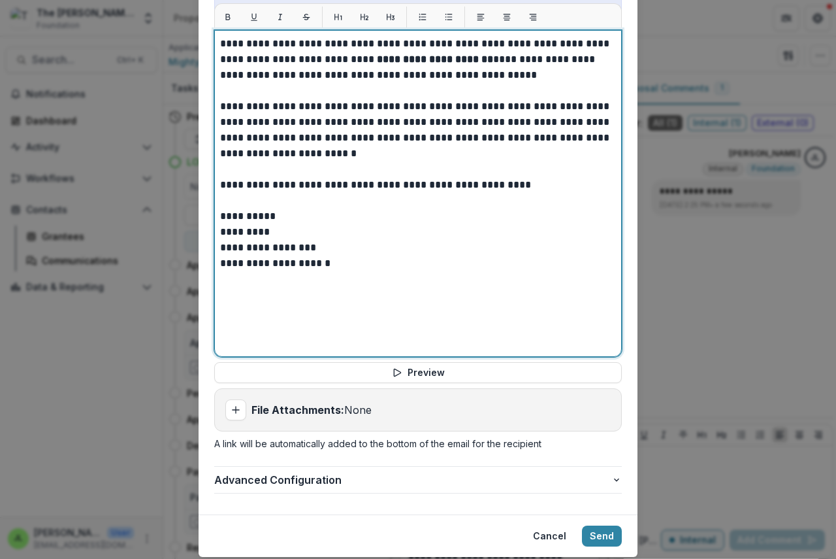
scroll to position [536, 0]
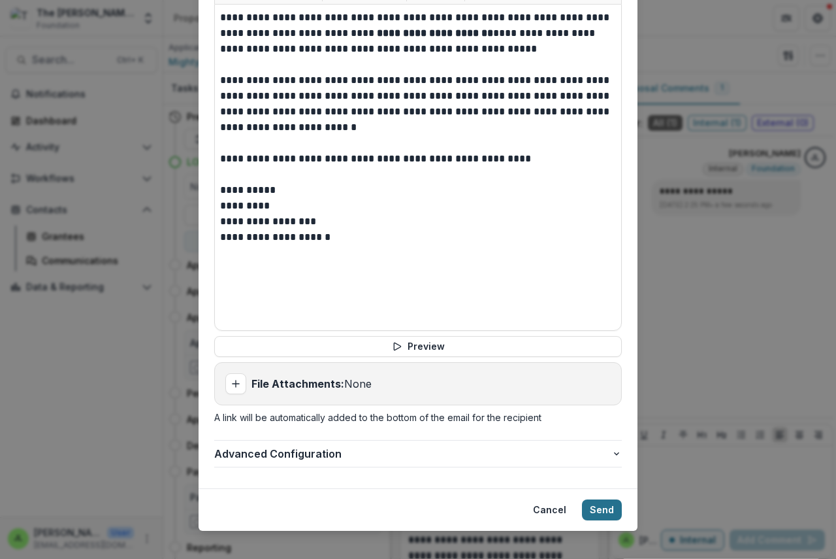
click at [597, 499] on button "Send" at bounding box center [602, 509] width 40 height 21
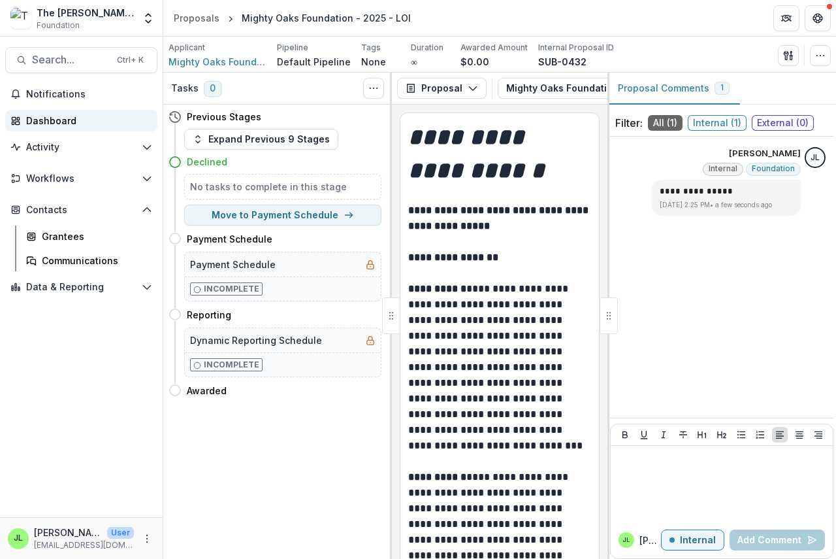
click at [47, 116] on div "Dashboard" at bounding box center [86, 121] width 121 height 14
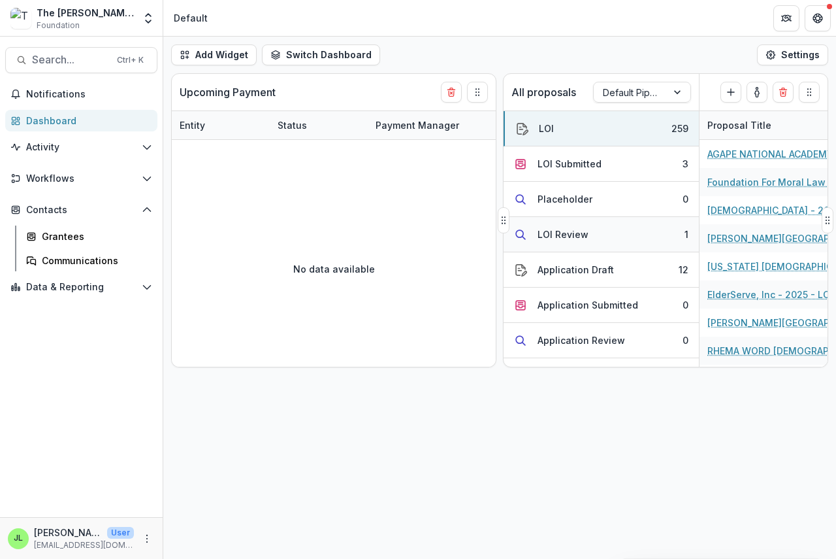
click at [571, 234] on div "LOI Review" at bounding box center [563, 234] width 51 height 14
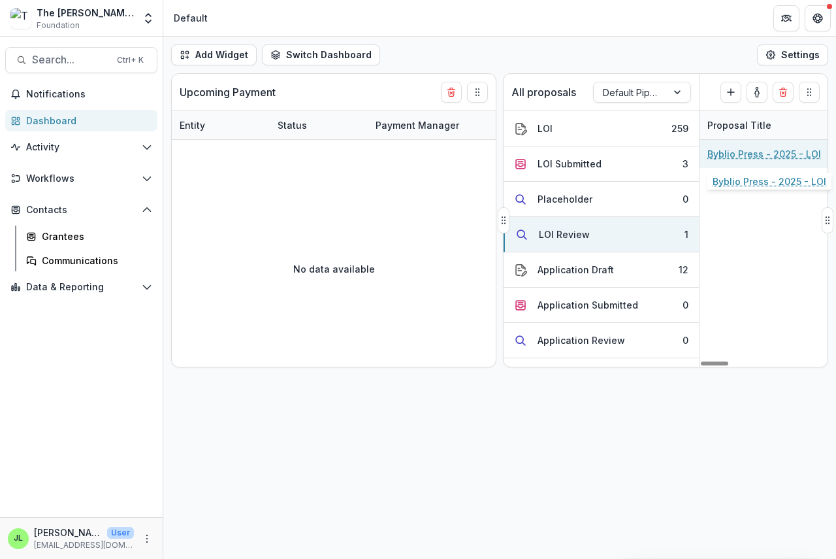
click at [727, 155] on link "Byblio Press - 2025 - LOI" at bounding box center [765, 154] width 114 height 14
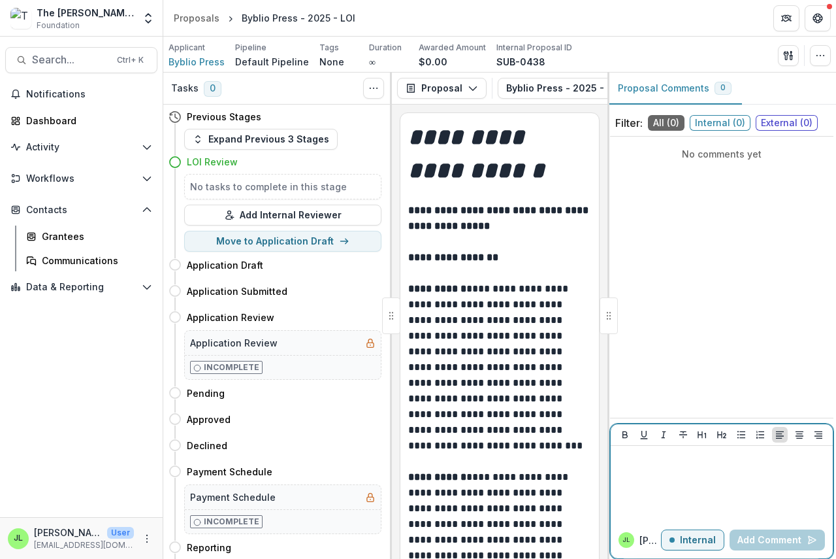
click at [640, 476] on div at bounding box center [722, 483] width 212 height 65
click at [749, 537] on button "Add Comment" at bounding box center [777, 539] width 95 height 21
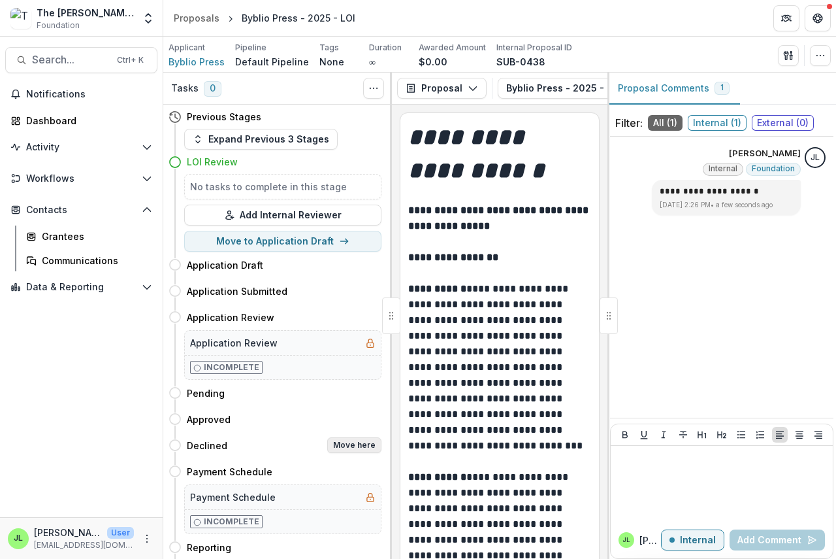
click at [348, 443] on button "Move here" at bounding box center [354, 445] width 54 height 16
select select "********"
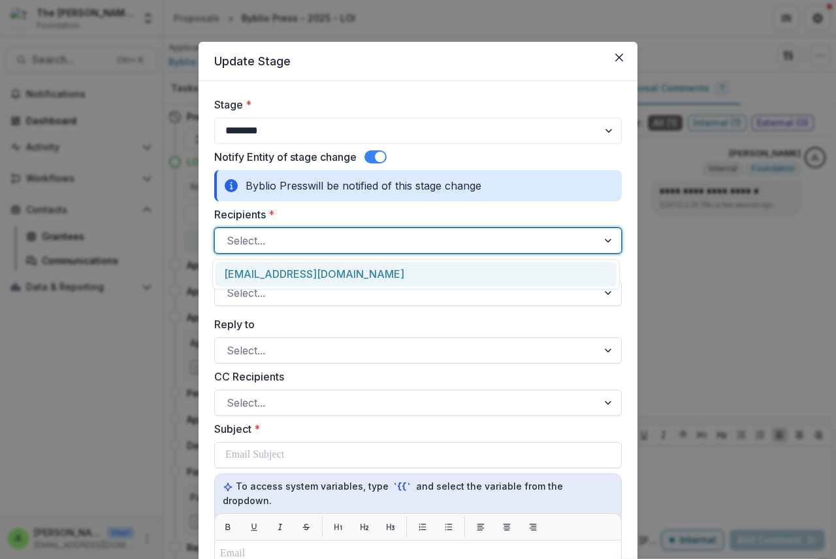
click at [251, 237] on div at bounding box center [406, 240] width 359 height 18
click at [272, 276] on div "[EMAIL_ADDRESS][DOMAIN_NAME]" at bounding box center [416, 274] width 401 height 24
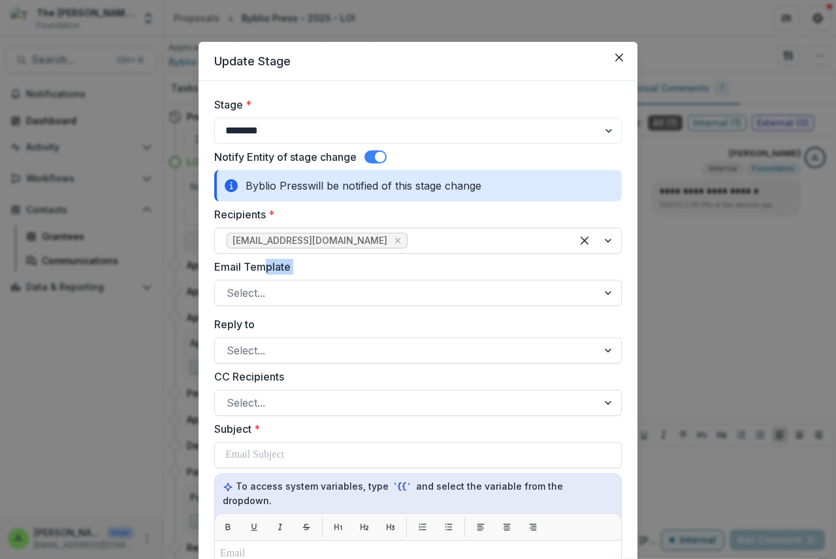
click at [265, 276] on div "Email Template Select..." at bounding box center [418, 282] width 408 height 47
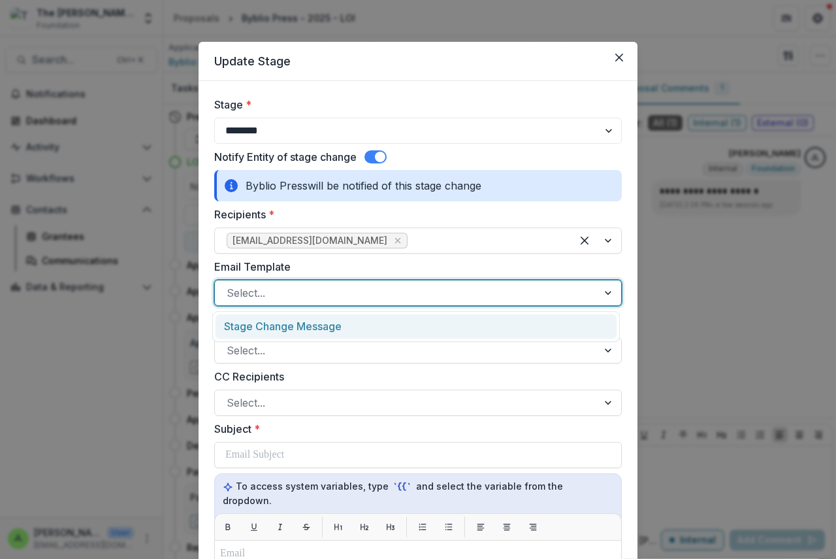
click at [265, 297] on div at bounding box center [406, 293] width 359 height 18
click at [319, 329] on div "Stage Change Message" at bounding box center [416, 326] width 401 height 24
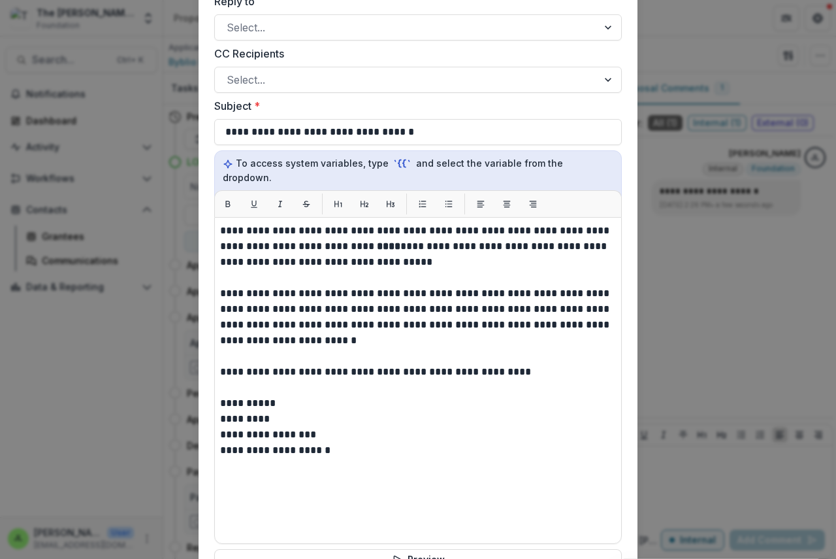
scroll to position [327, 0]
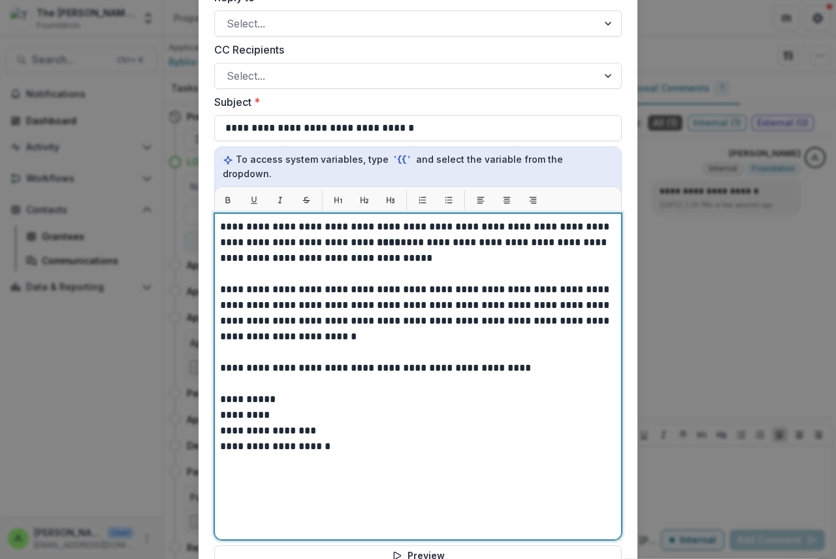
click at [377, 237] on strong "****" at bounding box center [389, 242] width 24 height 10
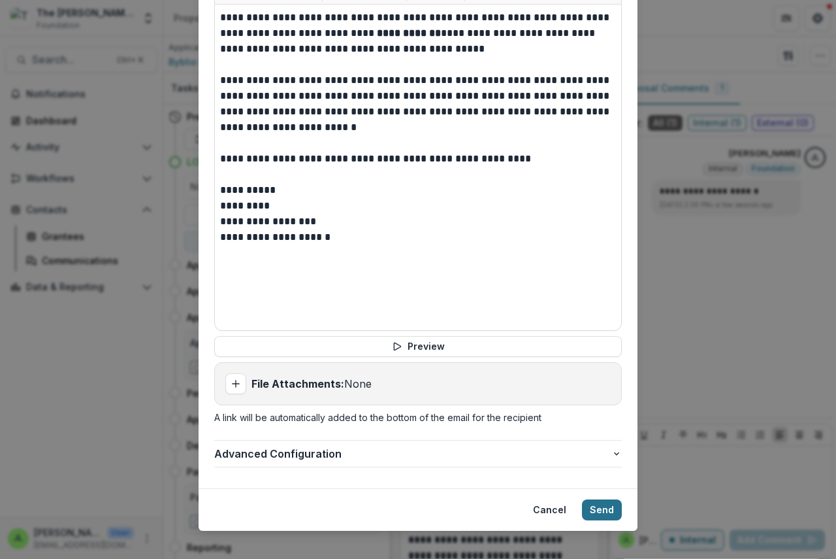
click at [590, 499] on button "Send" at bounding box center [602, 509] width 40 height 21
